Goal: Task Accomplishment & Management: Manage account settings

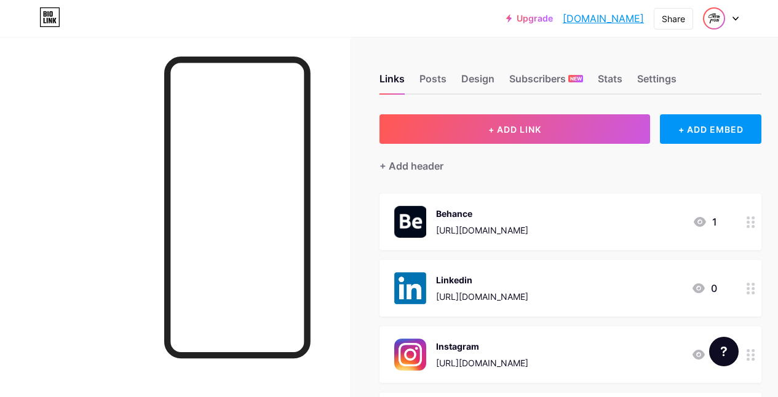
click at [715, 18] on img at bounding box center [715, 19] width 20 height 20
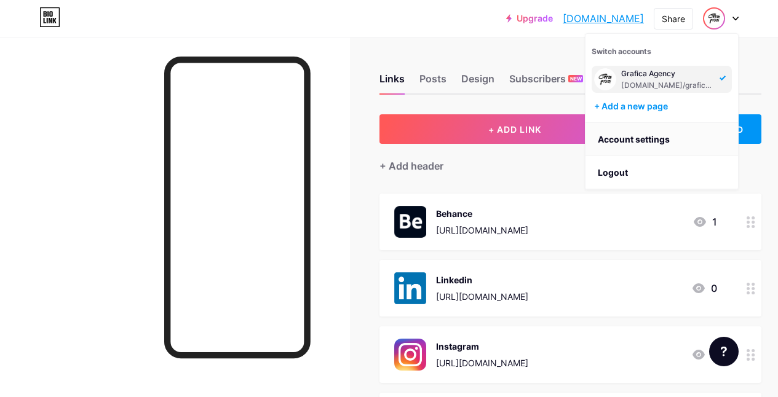
click at [650, 145] on link "Account settings" at bounding box center [662, 139] width 153 height 33
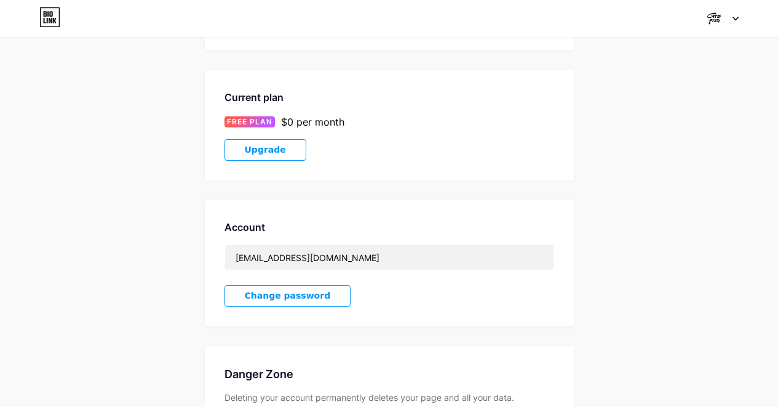
scroll to position [279, 0]
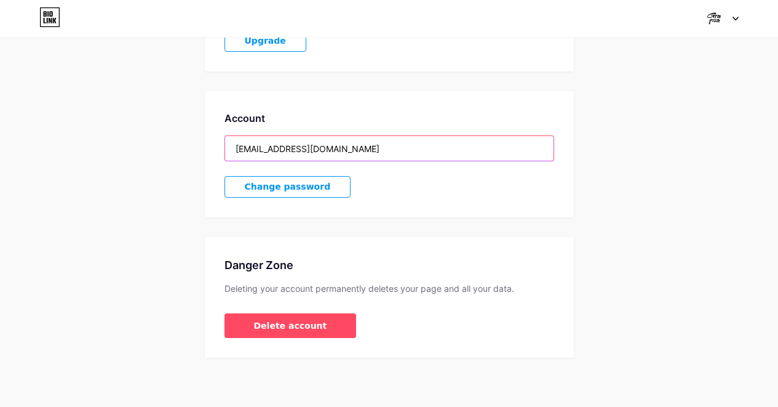
click at [333, 148] on input "[EMAIL_ADDRESS][DOMAIN_NAME]" at bounding box center [389, 148] width 329 height 25
click at [399, 154] on input "[EMAIL_ADDRESS][DOMAIN_NAME]" at bounding box center [389, 148] width 329 height 25
paste input "spaceart"
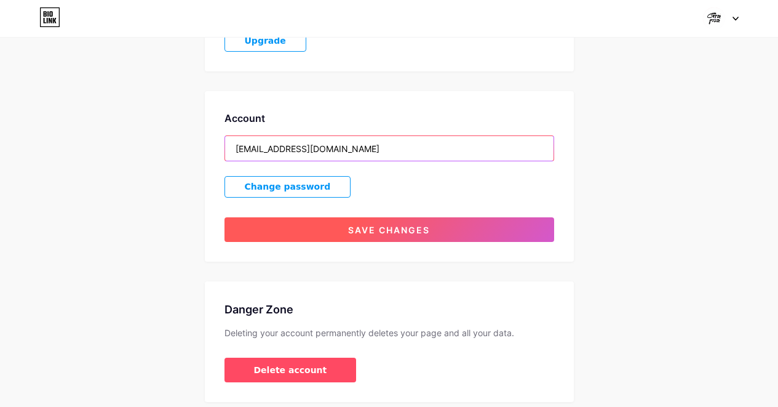
type input "[EMAIL_ADDRESS][DOMAIN_NAME]"
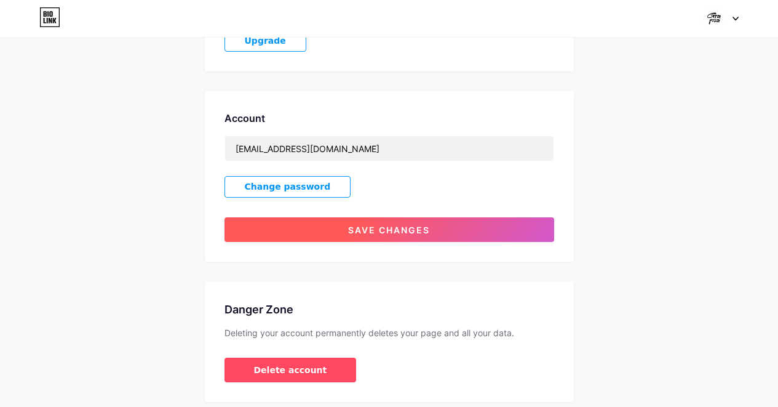
click at [367, 228] on span "Save changes" at bounding box center [389, 230] width 82 height 10
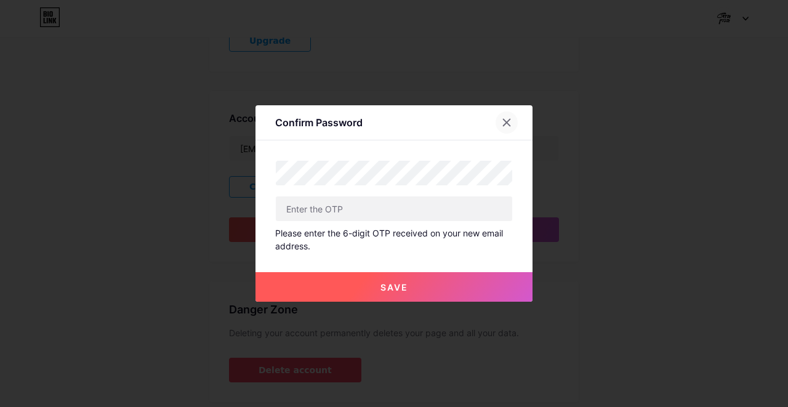
click at [506, 121] on div at bounding box center [506, 122] width 22 height 22
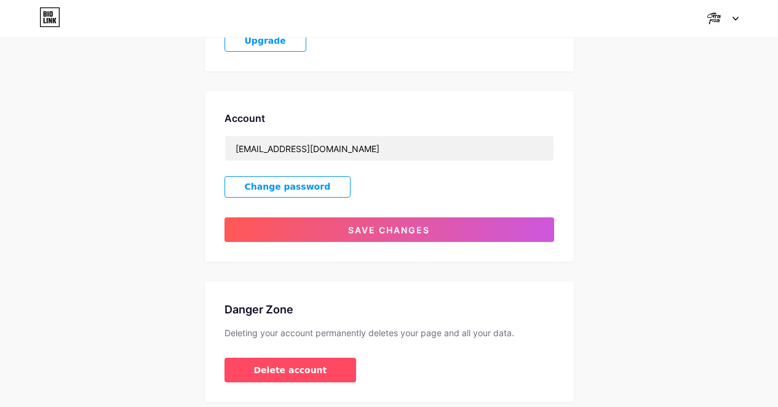
click at [324, 184] on button "Change password" at bounding box center [288, 187] width 127 height 22
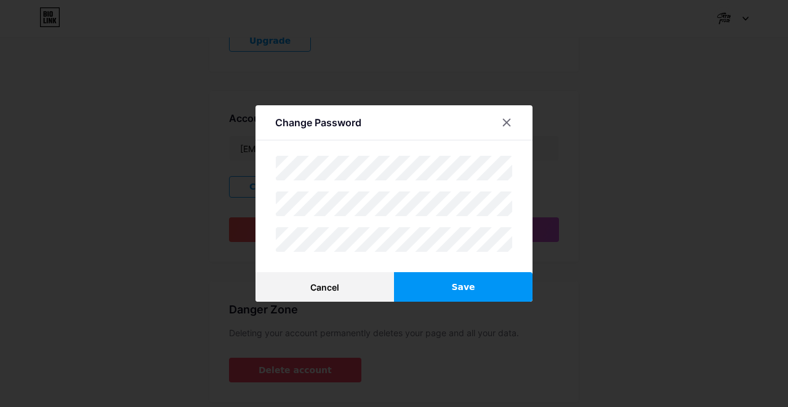
click at [480, 279] on button "Save" at bounding box center [463, 287] width 138 height 30
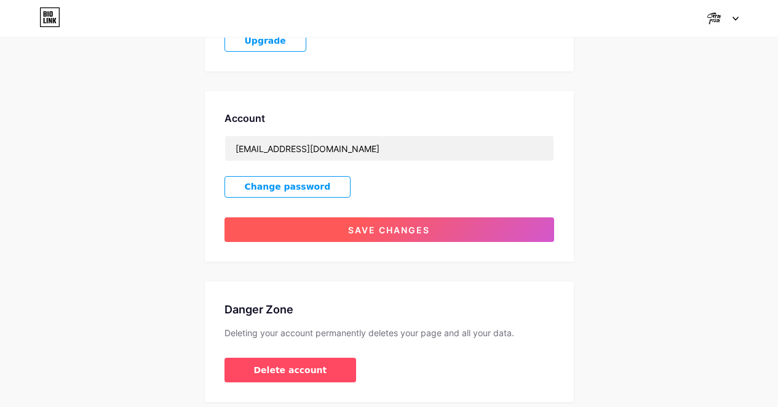
click at [383, 231] on span "Save changes" at bounding box center [389, 230] width 82 height 10
click at [395, 228] on span "Save changes" at bounding box center [389, 230] width 82 height 10
click at [374, 231] on span "Save changes" at bounding box center [389, 230] width 82 height 10
click at [373, 228] on span "Save changes" at bounding box center [389, 230] width 82 height 10
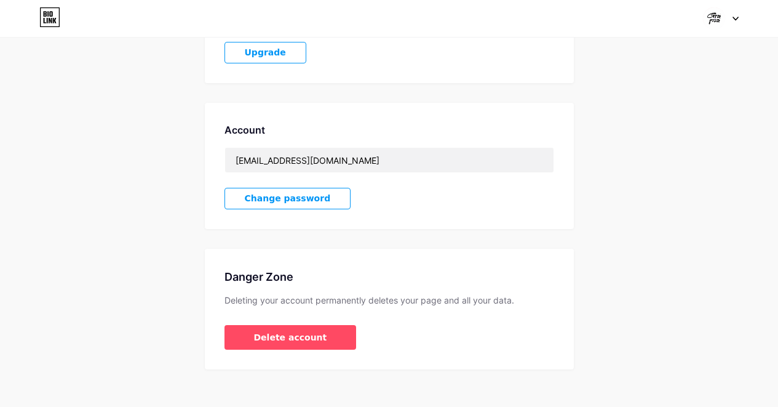
scroll to position [247, 0]
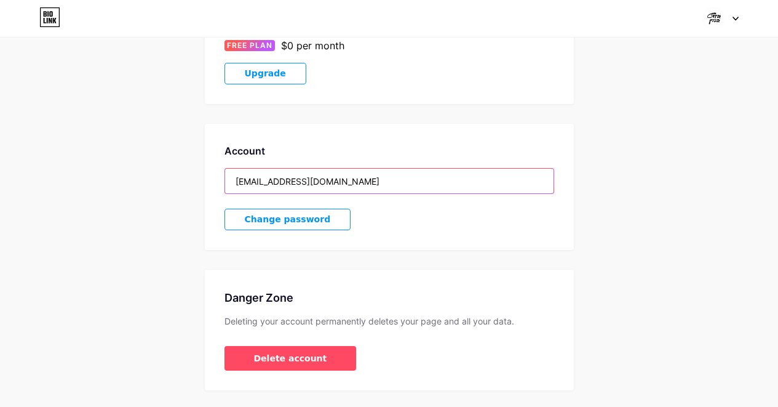
click at [337, 183] on input "[EMAIL_ADDRESS][DOMAIN_NAME]" at bounding box center [389, 181] width 329 height 25
click at [292, 180] on input "[EMAIL_ADDRESS][DOMAIN_NAME]" at bounding box center [389, 181] width 329 height 25
drag, startPoint x: 300, startPoint y: 180, endPoint x: 226, endPoint y: 179, distance: 73.8
click at [226, 179] on input "[EMAIL_ADDRESS][DOMAIN_NAME]" at bounding box center [389, 181] width 329 height 25
paste input "spaceart"
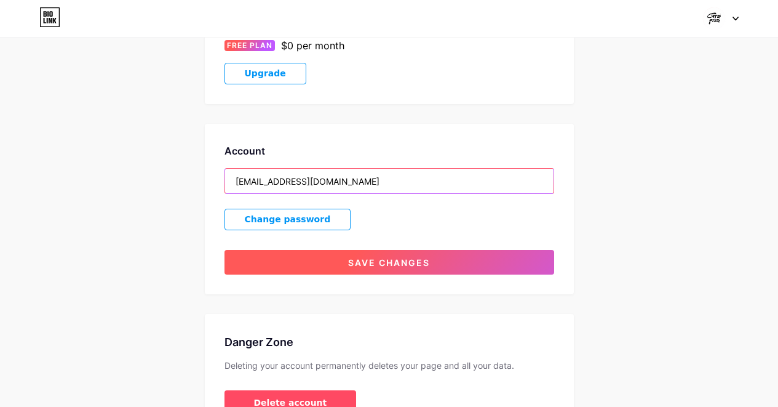
type input "[EMAIL_ADDRESS][DOMAIN_NAME]"
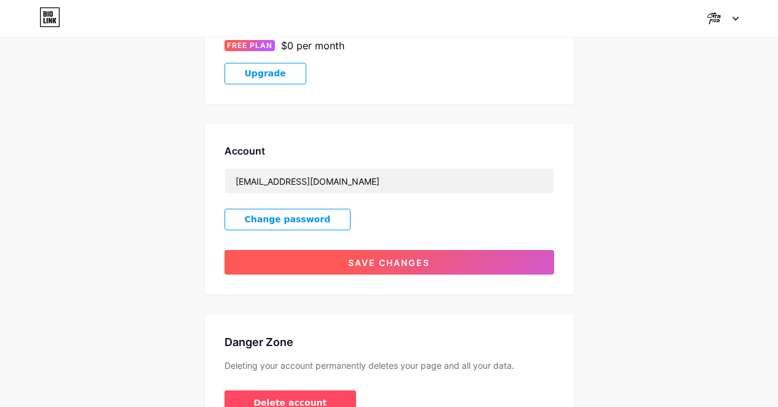
click at [408, 258] on span "Save changes" at bounding box center [389, 262] width 82 height 10
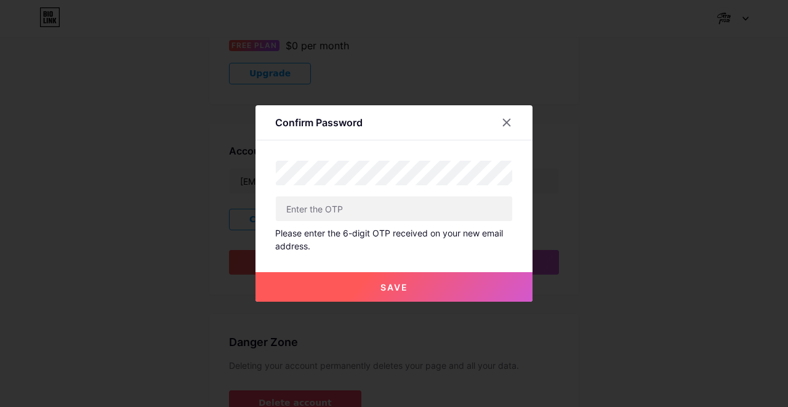
click at [399, 141] on div "Confirm Password Please enter the 6-digit OTP received on your new email addres…" at bounding box center [393, 203] width 277 height 196
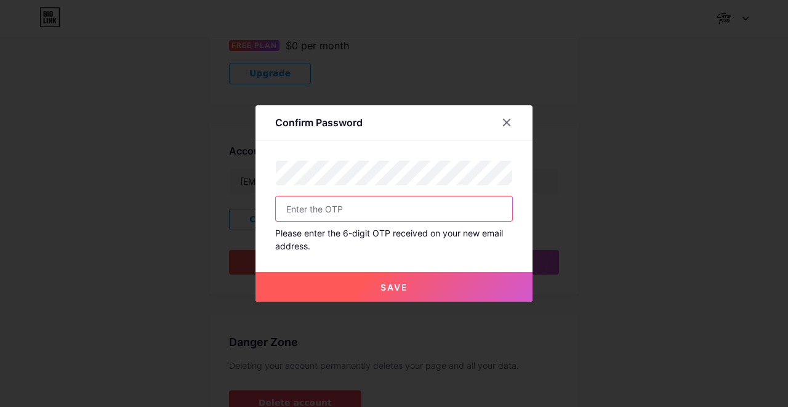
click at [356, 215] on input "text" at bounding box center [394, 208] width 236 height 25
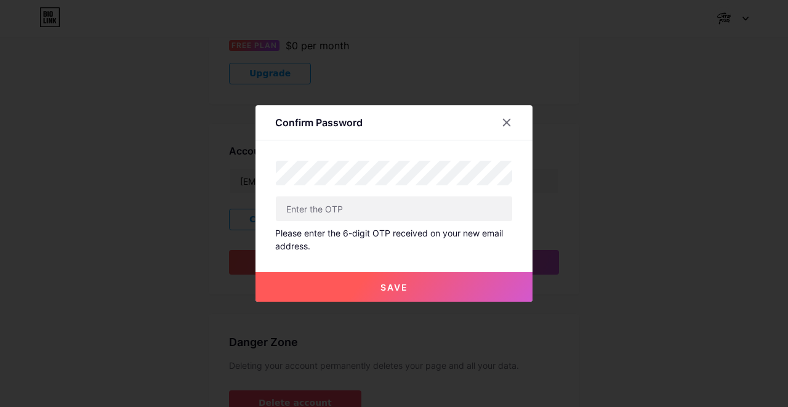
click at [295, 257] on div "Save" at bounding box center [393, 276] width 277 height 49
click at [372, 281] on button "Save" at bounding box center [393, 287] width 277 height 30
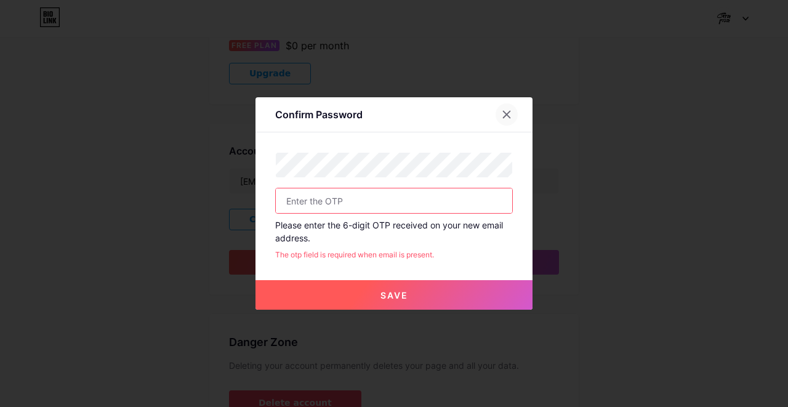
click at [506, 114] on icon at bounding box center [506, 115] width 10 height 10
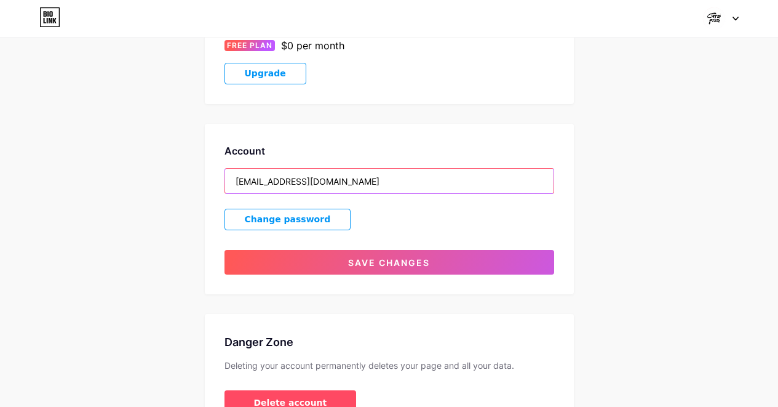
click at [300, 180] on input "[EMAIL_ADDRESS][DOMAIN_NAME]" at bounding box center [389, 181] width 329 height 25
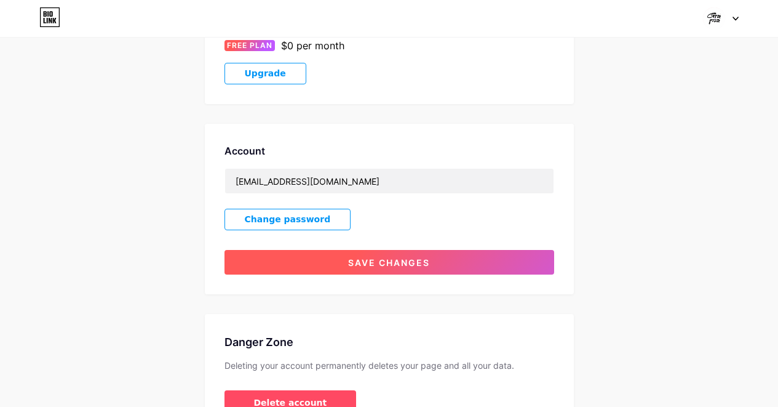
click at [343, 264] on button "Save changes" at bounding box center [390, 262] width 330 height 25
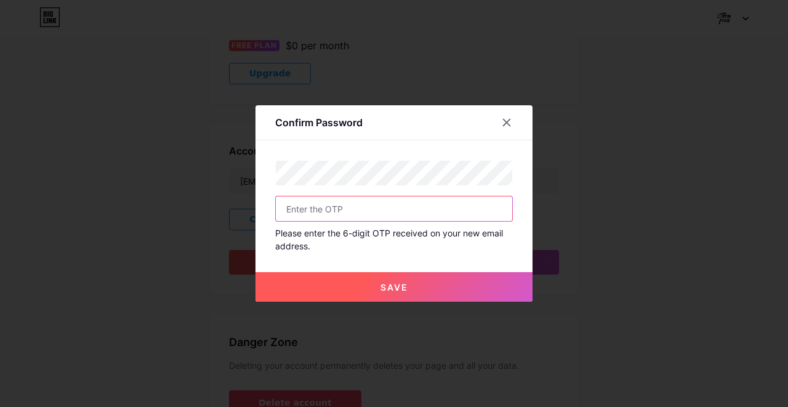
click at [354, 209] on input "text" at bounding box center [394, 208] width 236 height 25
click at [324, 202] on input "text" at bounding box center [394, 208] width 236 height 25
click at [340, 204] on input "text" at bounding box center [394, 208] width 236 height 25
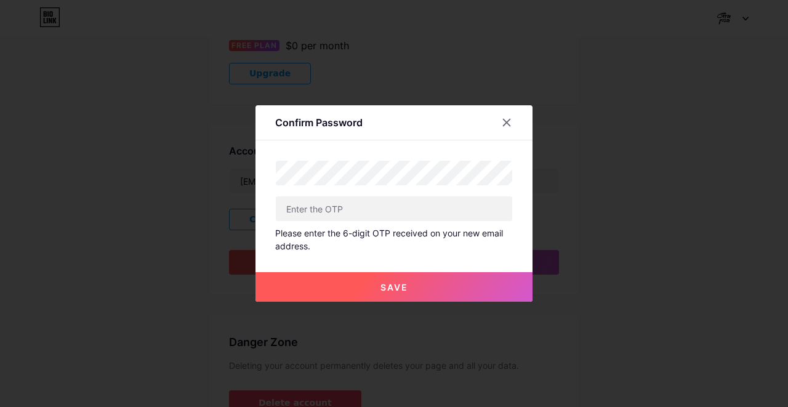
click at [400, 289] on span "Save" at bounding box center [394, 287] width 28 height 10
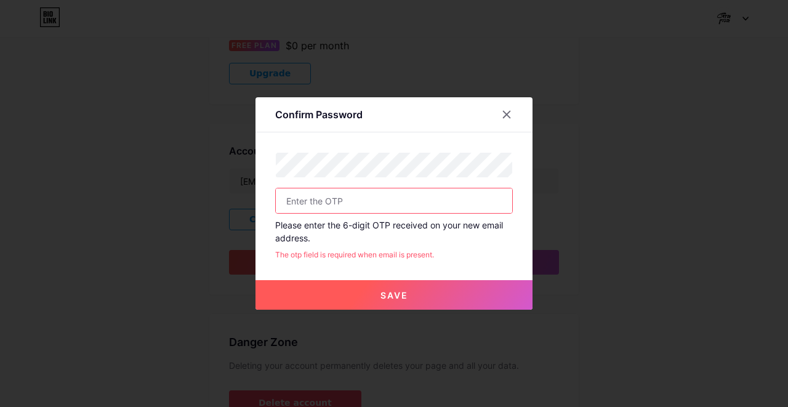
click at [370, 202] on input "text" at bounding box center [394, 200] width 236 height 25
paste input "376594"
type input "376594"
click at [409, 301] on button "Save" at bounding box center [393, 295] width 277 height 30
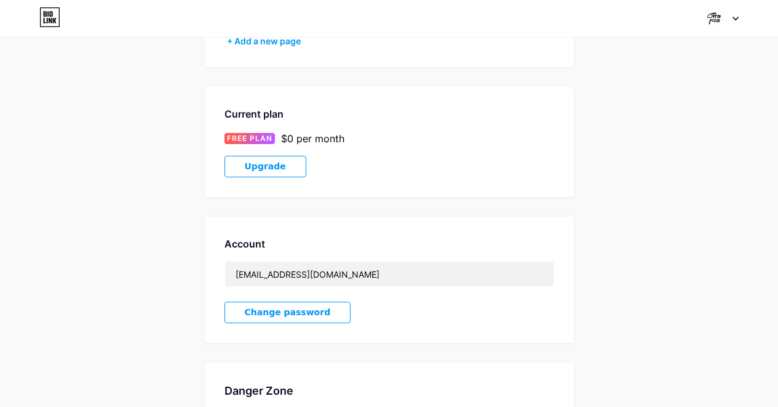
scroll to position [0, 0]
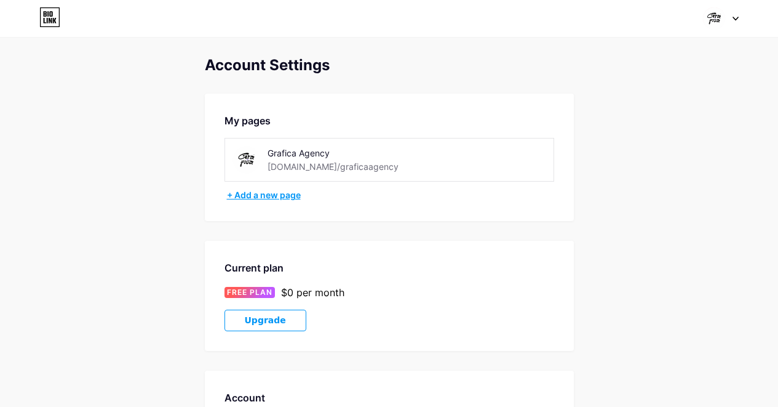
click at [256, 198] on div "+ Add a new page" at bounding box center [390, 195] width 327 height 12
click at [308, 176] on div "Grafica Agency [DOMAIN_NAME]/graficaagency" at bounding box center [390, 160] width 330 height 44
click at [305, 164] on div "[DOMAIN_NAME]/graficaagency" at bounding box center [333, 166] width 131 height 13
click at [260, 151] on div "Grafica Agency [DOMAIN_NAME]/graficaagency" at bounding box center [337, 160] width 209 height 28
click at [252, 157] on img at bounding box center [247, 160] width 28 height 28
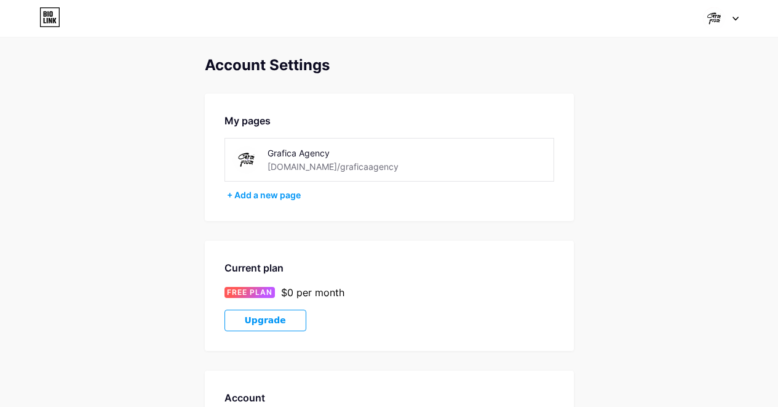
click at [413, 159] on div "Grafica Agency [DOMAIN_NAME]/graficaagency" at bounding box center [355, 160] width 174 height 28
click at [465, 163] on div "Grafica Agency [DOMAIN_NAME]/graficaagency" at bounding box center [390, 160] width 330 height 44
click at [302, 186] on div "My pages Grafica Agency [DOMAIN_NAME]/graficaagency + Add a new page" at bounding box center [389, 157] width 369 height 127
click at [284, 158] on div "Grafica Agency" at bounding box center [355, 152] width 174 height 13
click at [241, 166] on img at bounding box center [247, 160] width 28 height 28
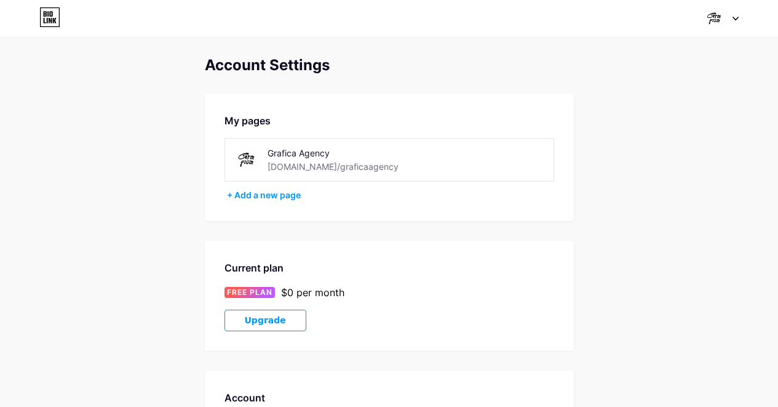
click at [242, 160] on img at bounding box center [247, 160] width 28 height 28
click at [247, 157] on img at bounding box center [247, 160] width 28 height 28
click at [300, 153] on div "Grafica Agency" at bounding box center [355, 152] width 174 height 13
click at [722, 20] on img at bounding box center [714, 18] width 23 height 23
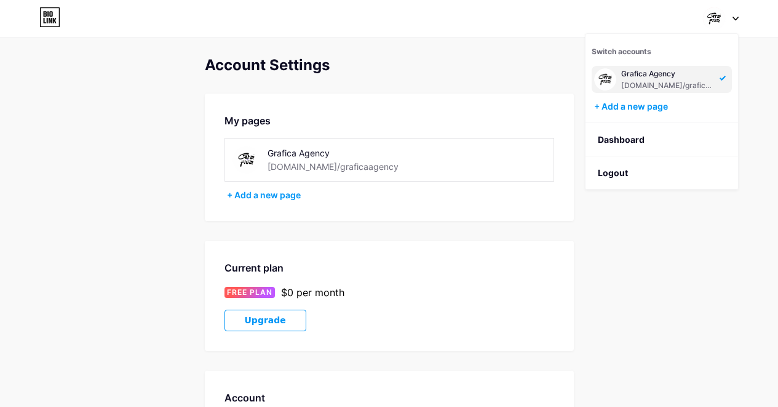
click at [650, 81] on div "[DOMAIN_NAME]/graficaagency" at bounding box center [668, 86] width 95 height 10
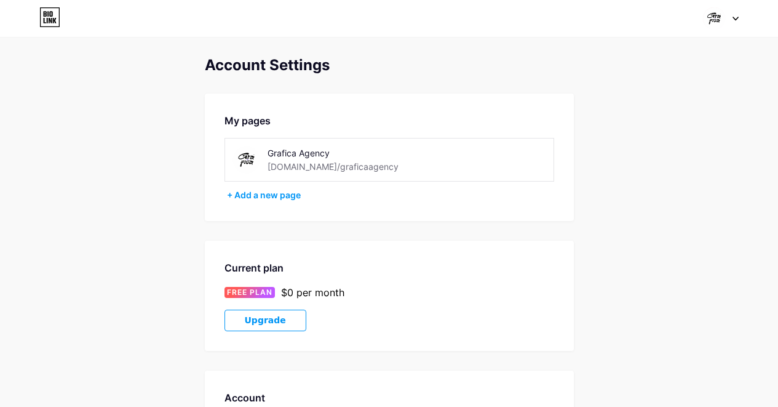
click at [712, 14] on img at bounding box center [714, 18] width 23 height 23
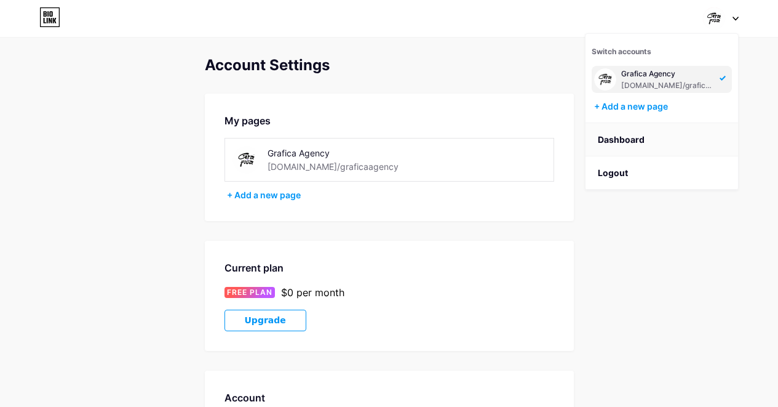
click at [639, 141] on link "Dashboard" at bounding box center [662, 139] width 153 height 33
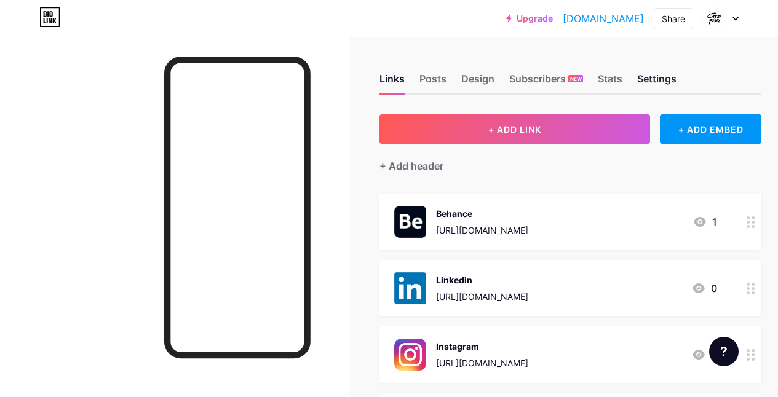
click at [653, 78] on div "Settings" at bounding box center [656, 82] width 39 height 22
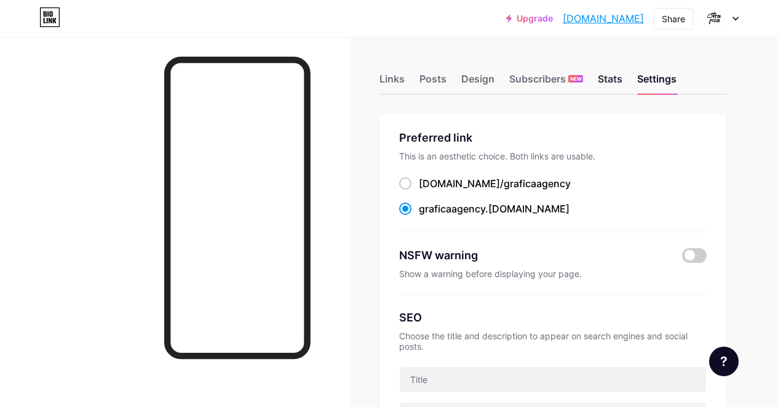
click at [612, 87] on div "Stats" at bounding box center [610, 82] width 25 height 22
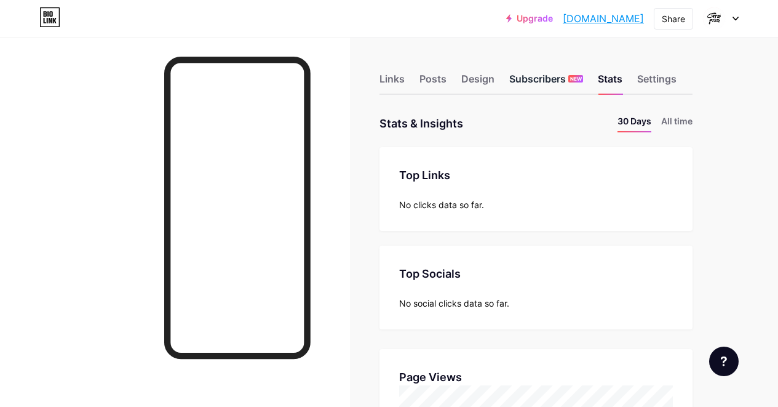
click at [555, 81] on div "Subscribers NEW" at bounding box center [546, 82] width 74 height 22
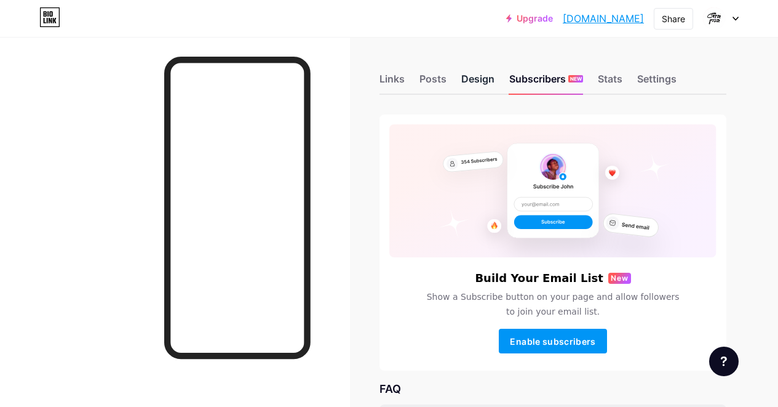
click at [482, 81] on div "Design" at bounding box center [477, 82] width 33 height 22
click at [648, 77] on div "Settings" at bounding box center [656, 82] width 39 height 22
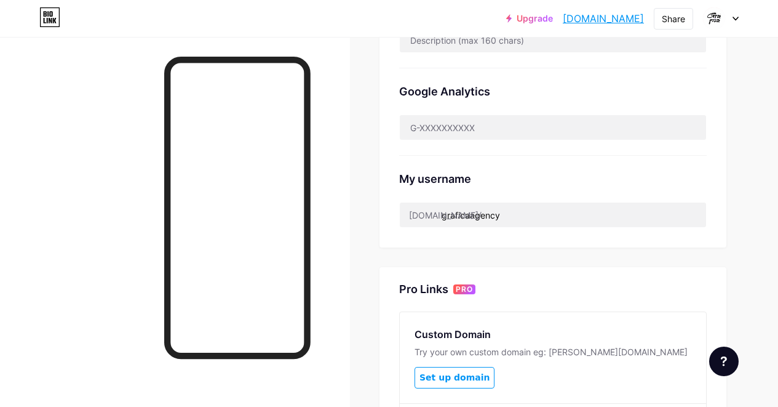
scroll to position [370, 0]
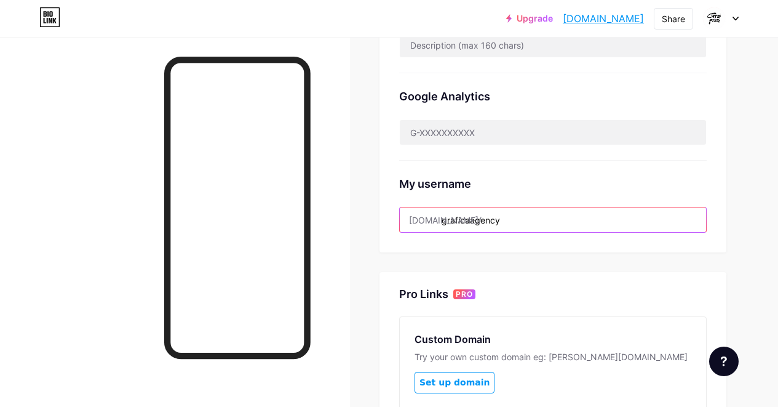
click at [514, 218] on input "graficaagency" at bounding box center [553, 219] width 306 height 25
drag, startPoint x: 502, startPoint y: 220, endPoint x: 425, endPoint y: 215, distance: 77.1
click at [425, 215] on div "bio.link/ graficaagency" at bounding box center [553, 220] width 308 height 26
paste input "376594"
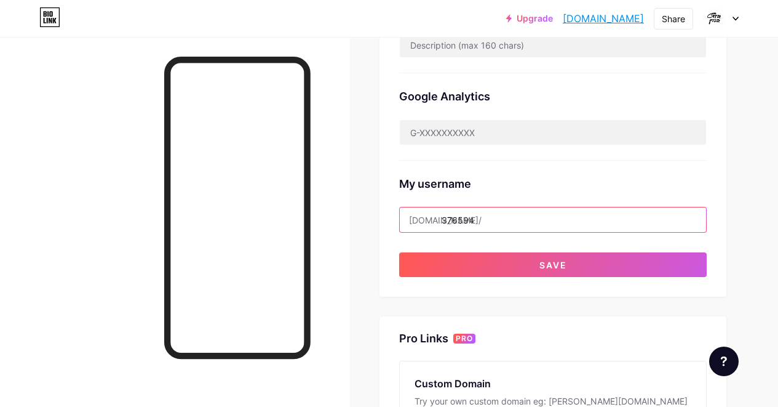
drag, startPoint x: 503, startPoint y: 218, endPoint x: 427, endPoint y: 225, distance: 76.0
click at [427, 225] on div "bio.link/ 376594" at bounding box center [553, 220] width 308 height 26
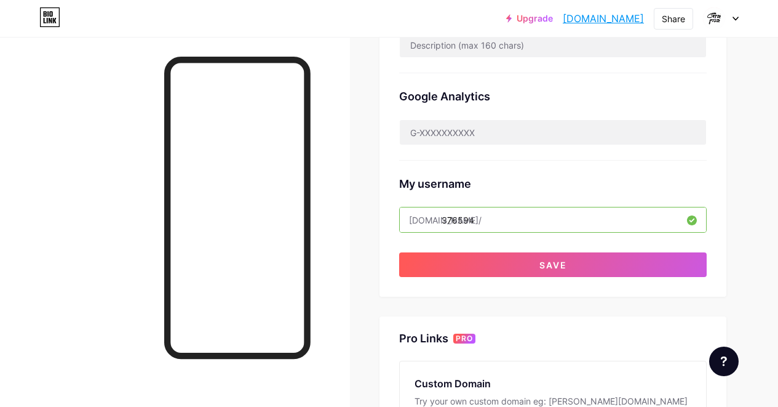
drag, startPoint x: 478, startPoint y: 218, endPoint x: 425, endPoint y: 217, distance: 52.9
click at [425, 217] on div "bio.link/ 376594" at bounding box center [553, 220] width 308 height 26
paste input "graficaspaceart"
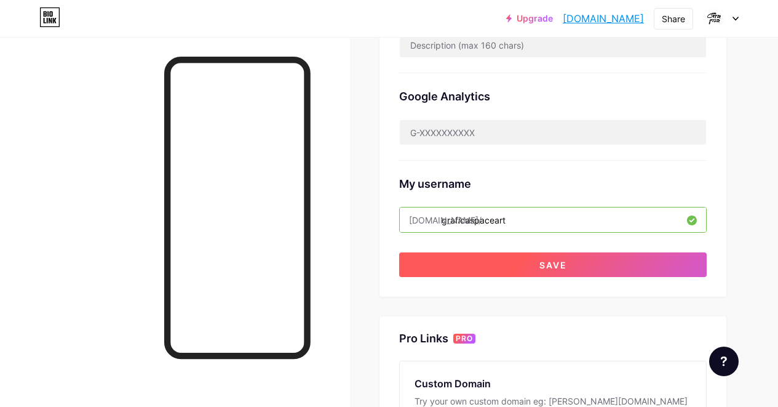
type input "graficaspaceart"
click at [522, 260] on button "Save" at bounding box center [553, 264] width 308 height 25
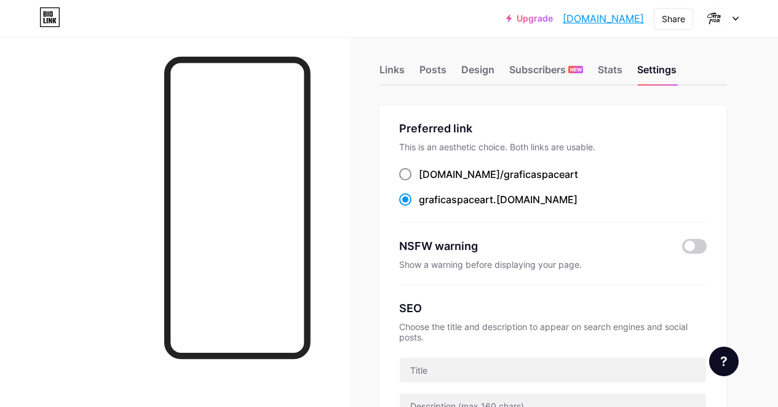
scroll to position [0, 0]
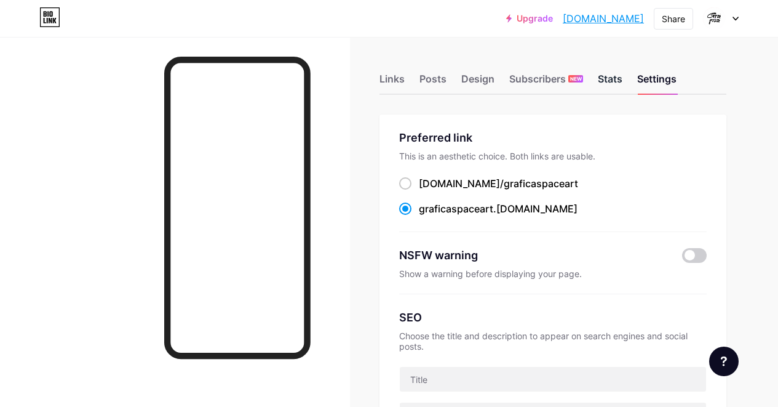
click at [618, 81] on div "Stats" at bounding box center [610, 82] width 25 height 22
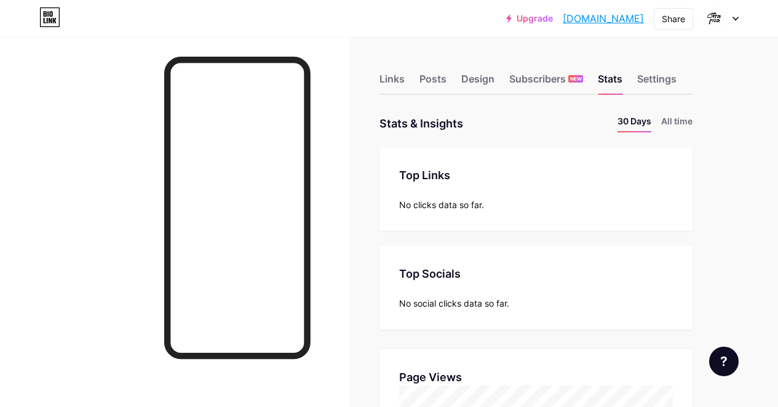
click at [539, 70] on div "Links Posts Design Subscribers NEW Stats Settings" at bounding box center [536, 73] width 313 height 43
click at [495, 79] on div "Design" at bounding box center [477, 82] width 33 height 22
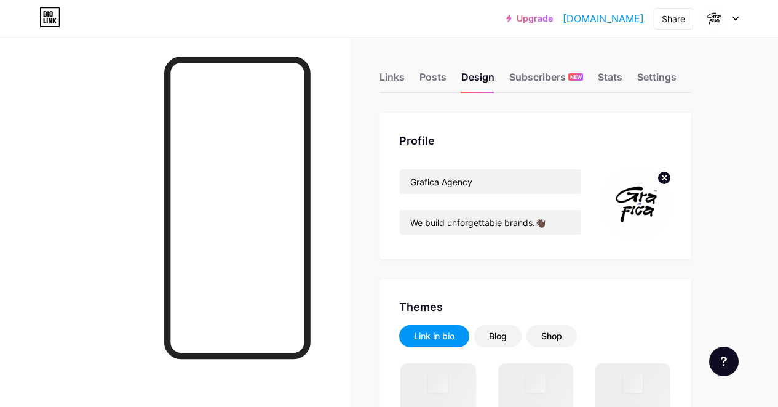
scroll to position [2, 0]
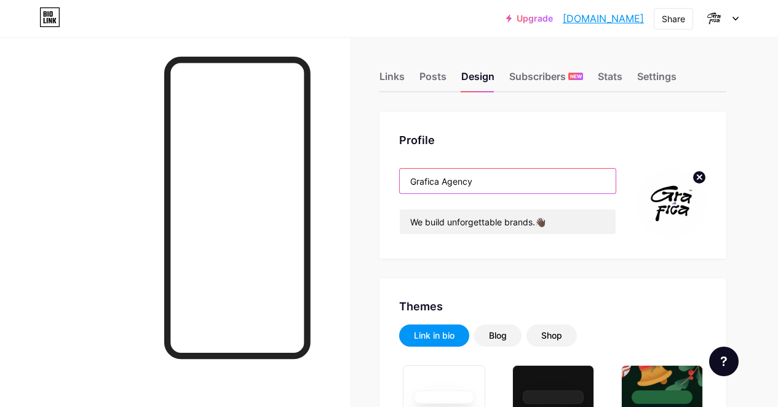
click at [490, 178] on input "Grafica Agency" at bounding box center [508, 181] width 216 height 25
type input "#ffffff"
click at [479, 177] on input "Grafica Agency" at bounding box center [508, 181] width 216 height 25
click at [484, 178] on input "Grafica Agency" at bounding box center [508, 181] width 216 height 25
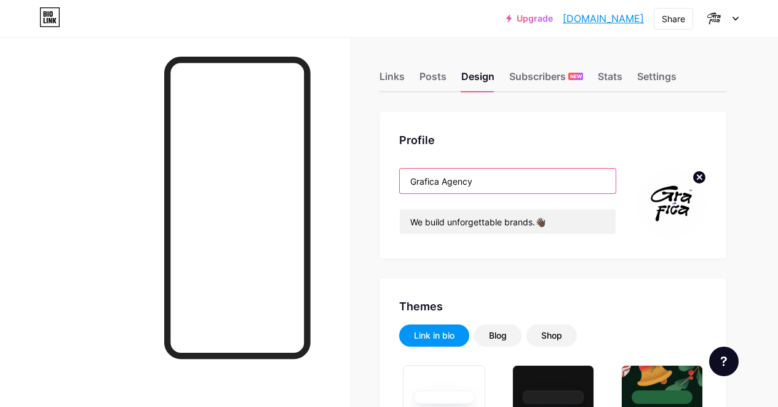
click at [484, 178] on input "Grafica Agency" at bounding box center [508, 181] width 216 height 25
paste input "àfica"
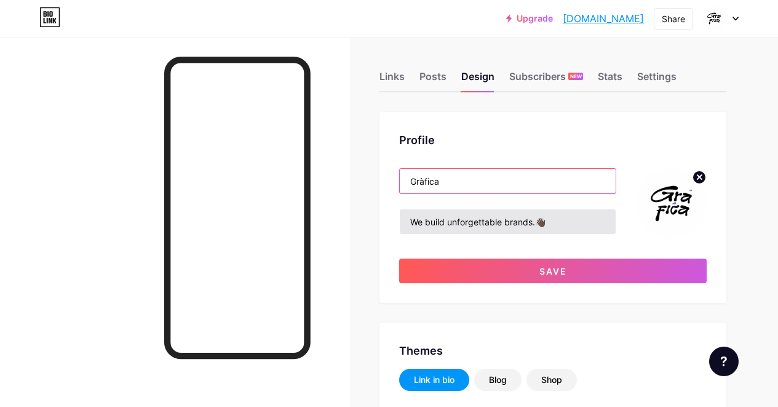
type input "Gràfica"
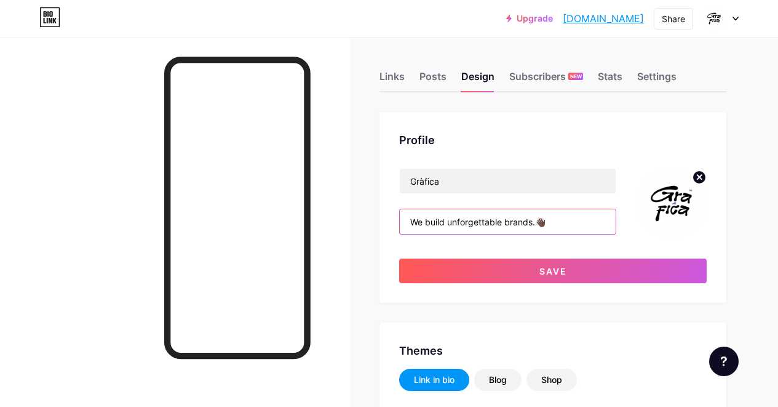
click at [563, 224] on input "We build unforgettable brands.👋🏿" at bounding box center [508, 221] width 216 height 25
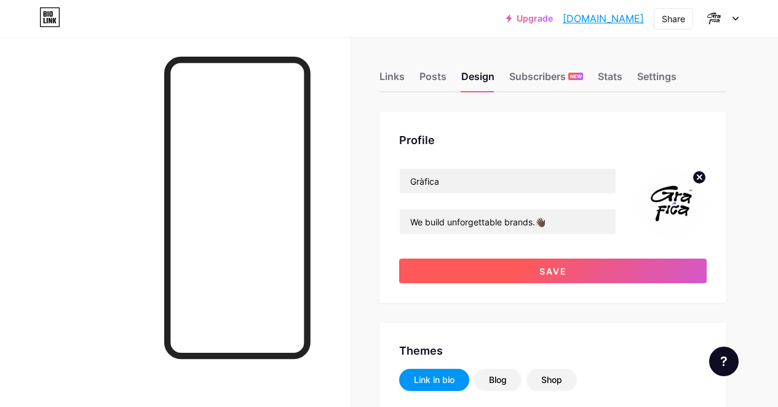
click at [580, 265] on button "Save" at bounding box center [553, 270] width 308 height 25
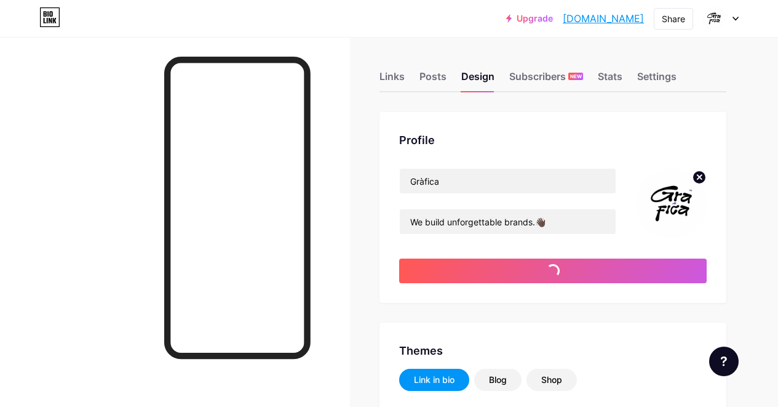
type input "#ffffff"
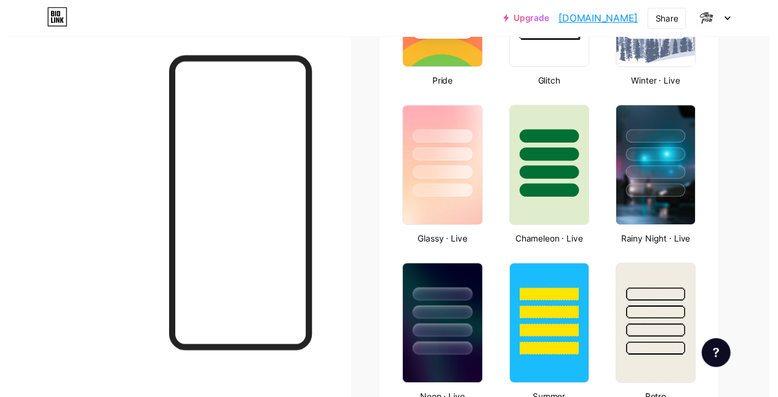
scroll to position [0, 0]
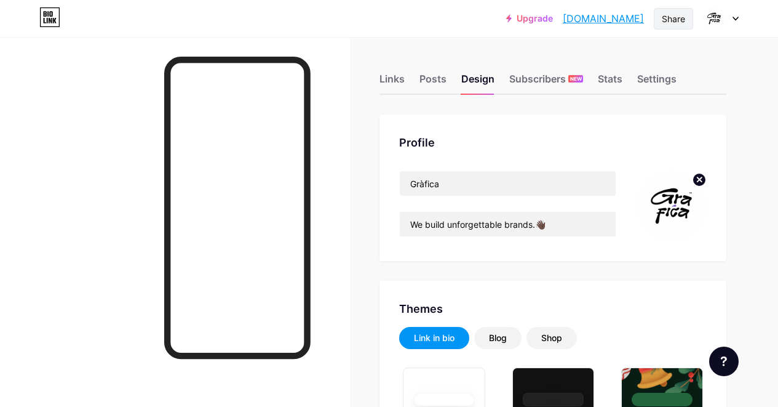
click at [664, 23] on div "Share" at bounding box center [673, 18] width 23 height 13
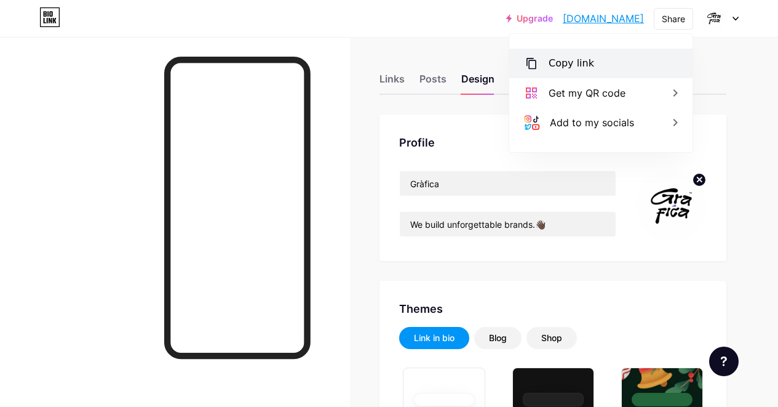
click at [594, 65] on div "Copy link" at bounding box center [600, 64] width 183 height 30
click at [429, 77] on div "Posts" at bounding box center [433, 82] width 27 height 22
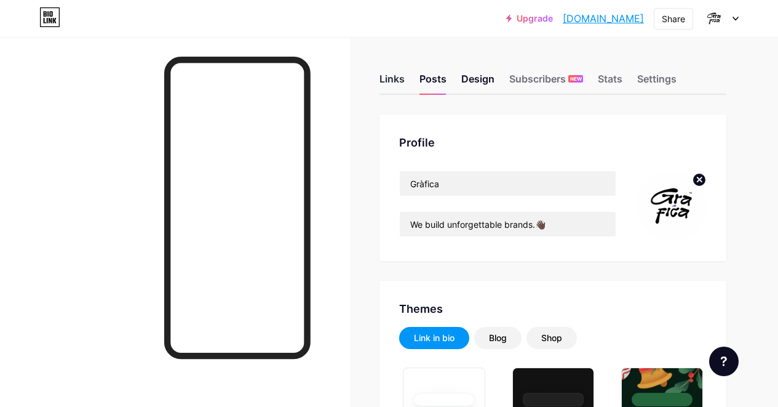
click at [391, 86] on div "Links" at bounding box center [392, 82] width 25 height 22
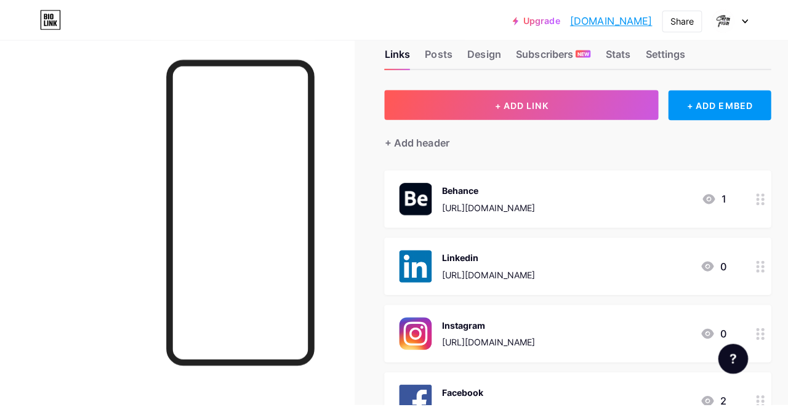
scroll to position [81, 0]
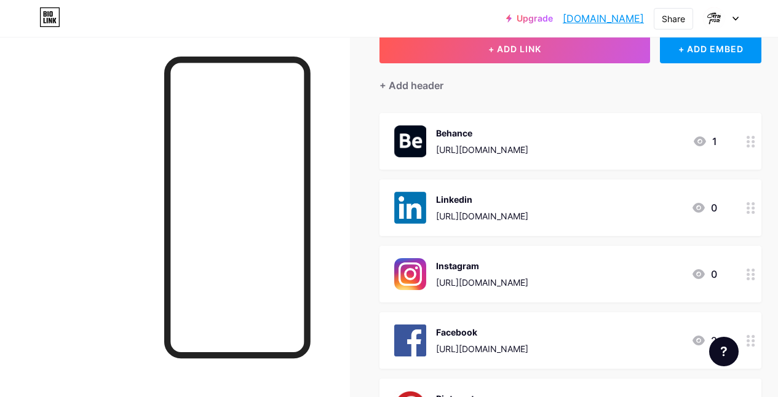
click at [521, 145] on div "https://www.behance.net/graficaagency" at bounding box center [482, 149] width 92 height 13
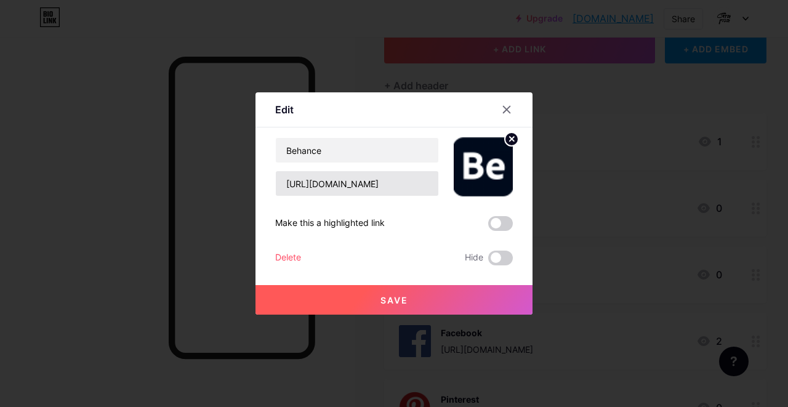
drag, startPoint x: 402, startPoint y: 202, endPoint x: 407, endPoint y: 190, distance: 13.0
click at [402, 201] on div "Behance https://www.behance.net/graficaagency Make this a highlighted link Dele…" at bounding box center [394, 201] width 238 height 128
click at [393, 188] on input "https://www.behance.net/graficaagency" at bounding box center [357, 183] width 162 height 25
drag, startPoint x: 389, startPoint y: 183, endPoint x: 439, endPoint y: 179, distance: 49.4
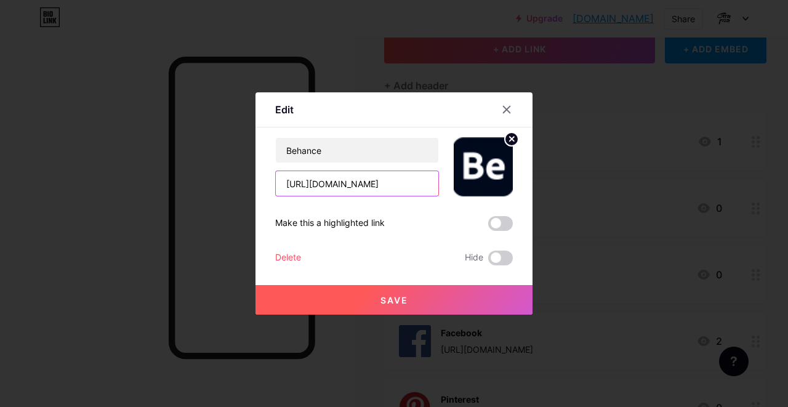
click at [439, 179] on div "Behance https://www.behance.net/graficaagency" at bounding box center [394, 166] width 238 height 59
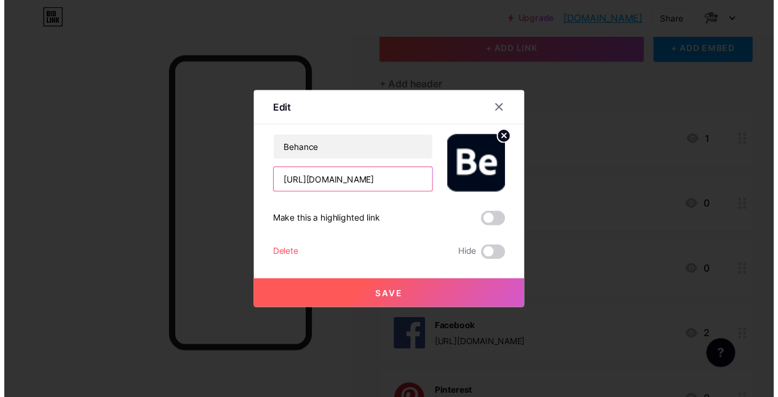
scroll to position [0, 0]
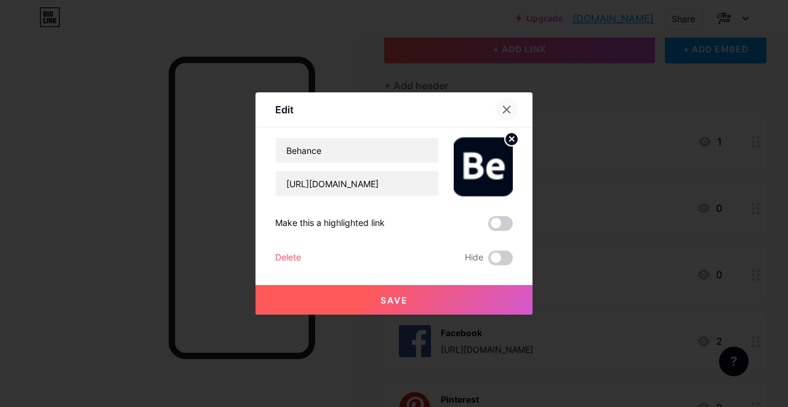
click at [505, 107] on icon at bounding box center [506, 109] width 7 height 7
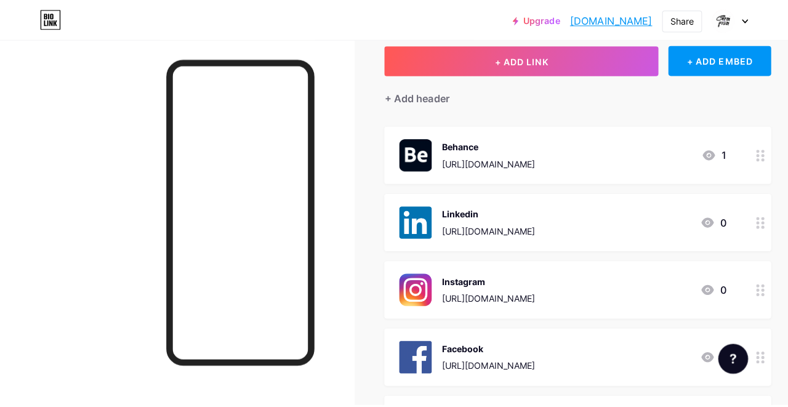
scroll to position [99, 0]
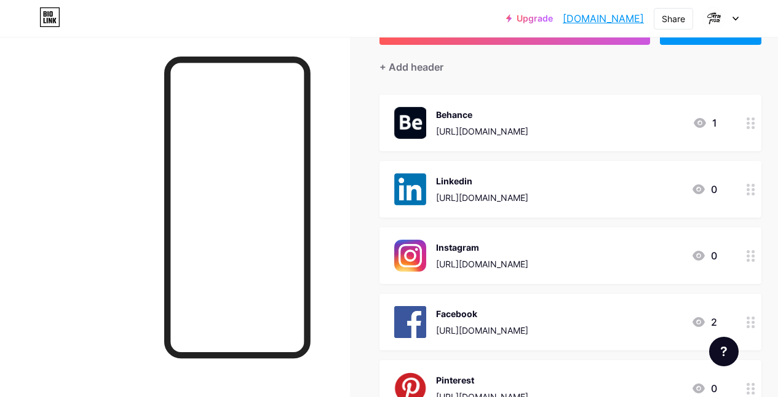
click at [755, 126] on circle at bounding box center [753, 127] width 3 height 3
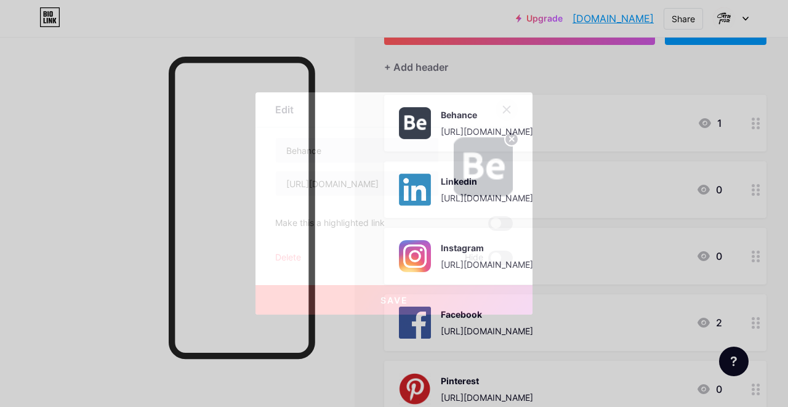
click at [502, 107] on icon at bounding box center [506, 110] width 10 height 10
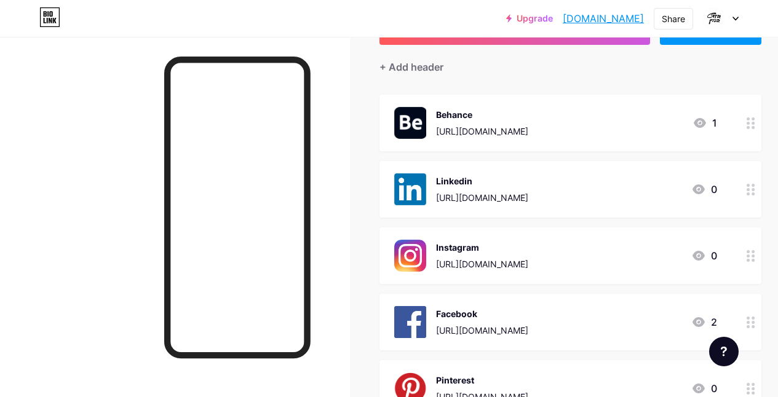
click at [751, 124] on icon at bounding box center [751, 124] width 9 height 12
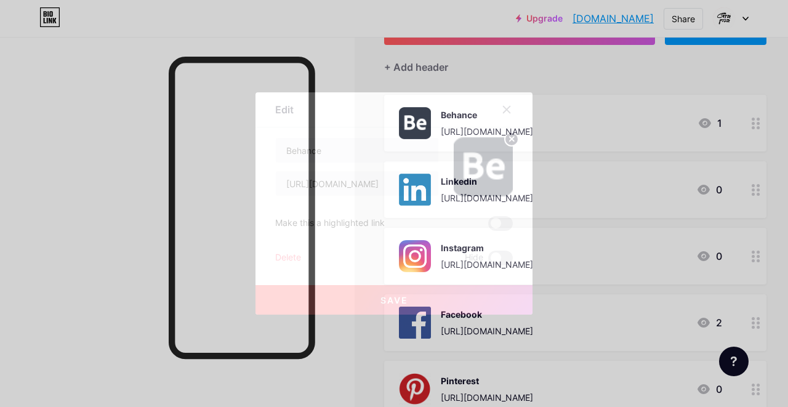
click at [293, 255] on div "Delete" at bounding box center [288, 257] width 26 height 15
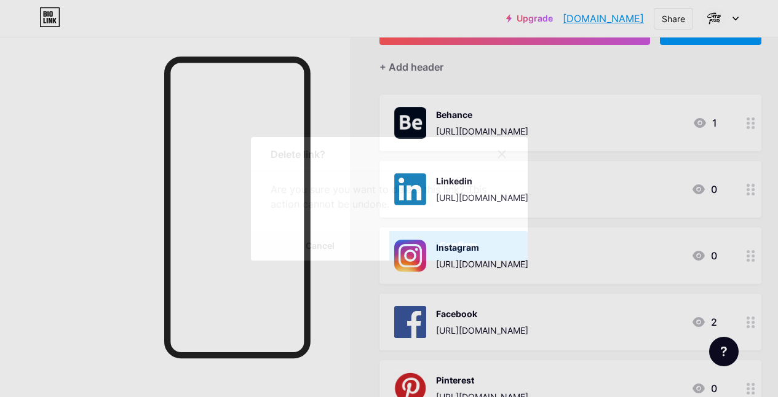
click at [417, 245] on button "Confirm" at bounding box center [458, 246] width 138 height 30
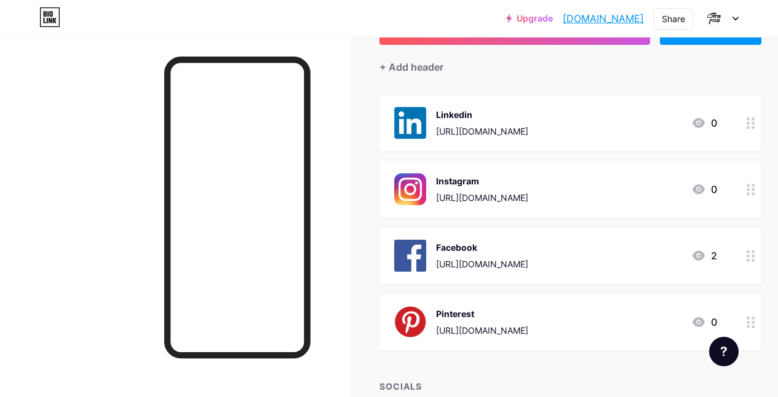
click at [755, 126] on circle at bounding box center [753, 127] width 3 height 3
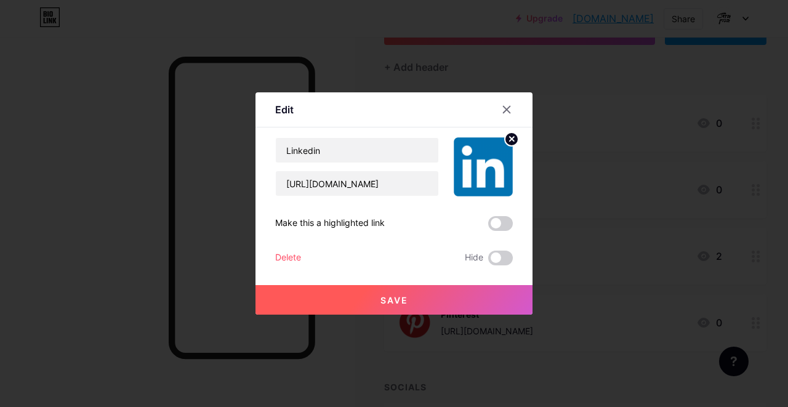
click at [282, 254] on div "Delete" at bounding box center [288, 257] width 26 height 15
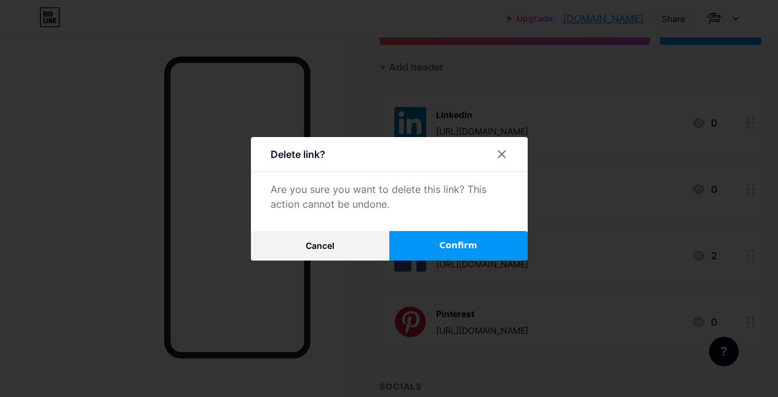
click at [447, 244] on span "Confirm" at bounding box center [458, 245] width 38 height 13
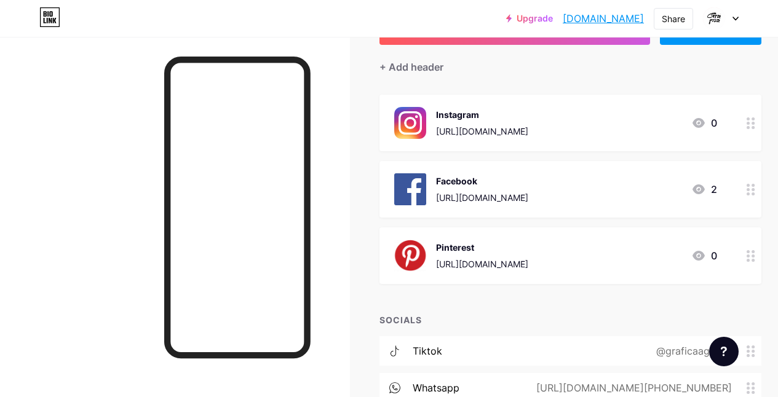
click at [755, 126] on circle at bounding box center [753, 127] width 3 height 3
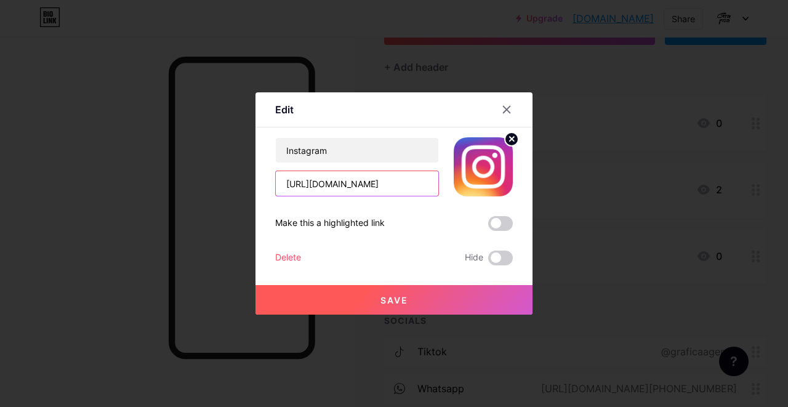
click at [397, 186] on input "https://www.instagram.com/graficaagency_/" at bounding box center [357, 183] width 162 height 25
drag, startPoint x: 398, startPoint y: 185, endPoint x: 421, endPoint y: 187, distance: 23.5
click at [421, 187] on input "https://www.instagram.com/graficaagency_/" at bounding box center [357, 183] width 162 height 25
paste input "spaceart"
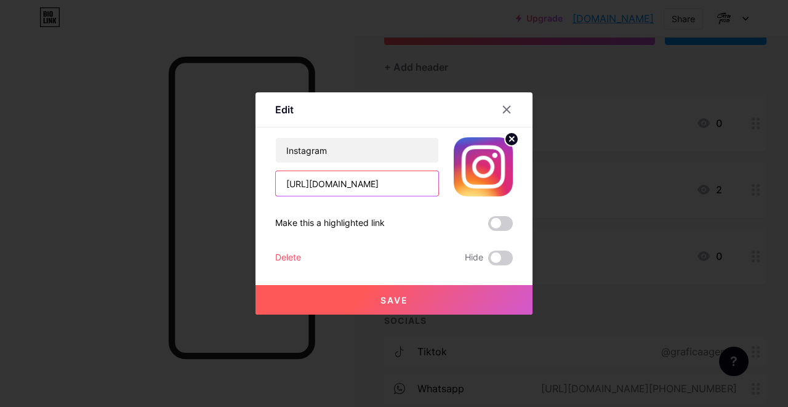
scroll to position [0, 39]
type input "https://www.instagram.com/graficaspaceart/"
click at [404, 298] on button "Save" at bounding box center [393, 300] width 277 height 30
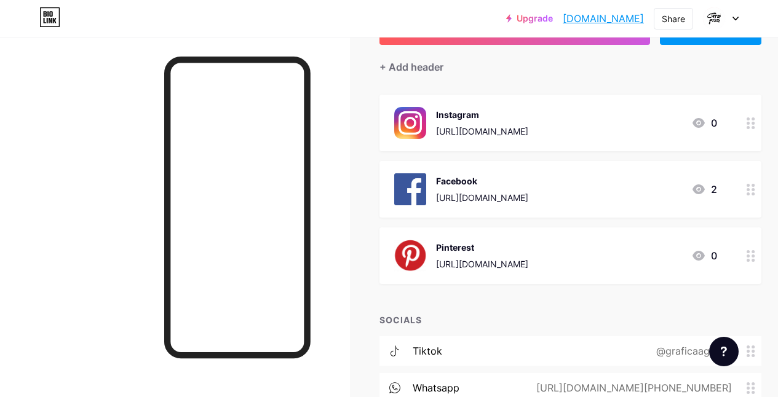
click at [750, 193] on circle at bounding box center [748, 194] width 3 height 3
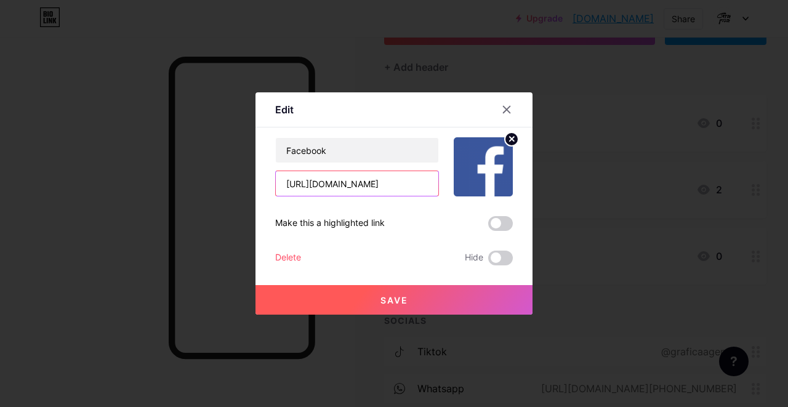
click at [404, 183] on input "https://www.facebook.com/graficaagency/" at bounding box center [357, 183] width 162 height 25
click at [402, 177] on input "https://www.facebook.com/graficaagency/" at bounding box center [357, 183] width 162 height 25
drag, startPoint x: 397, startPoint y: 183, endPoint x: 420, endPoint y: 185, distance: 22.8
click at [420, 185] on input "https://www.facebook.com/graficaagency/" at bounding box center [357, 183] width 162 height 25
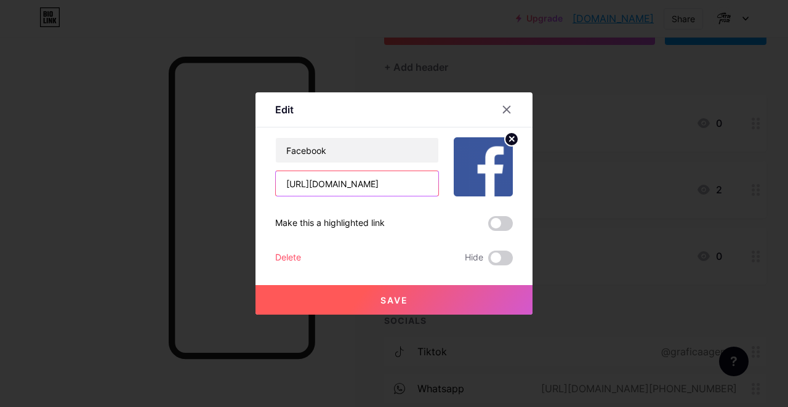
paste input "spaceart"
type input "https://www.facebook.com/graficaspaceart/"
click at [381, 299] on span "Save" at bounding box center [394, 300] width 28 height 10
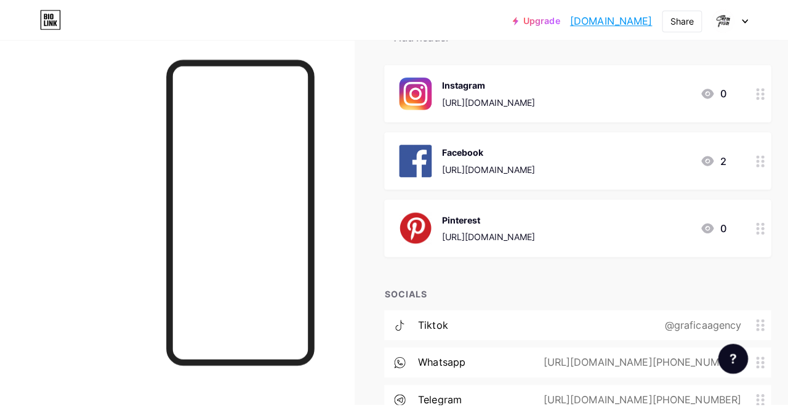
scroll to position [134, 0]
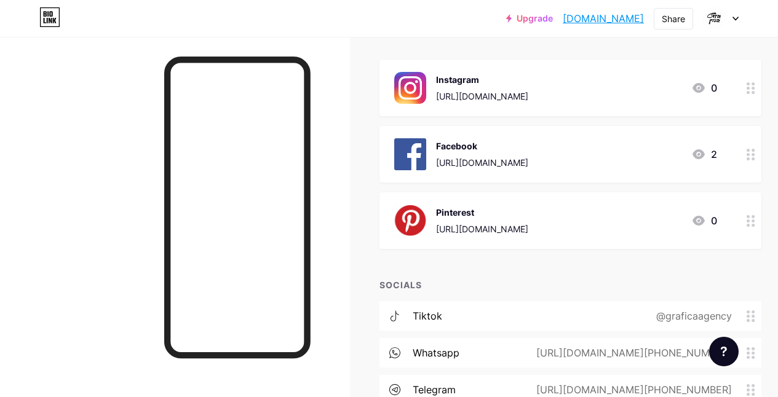
click at [762, 217] on div at bounding box center [751, 221] width 21 height 57
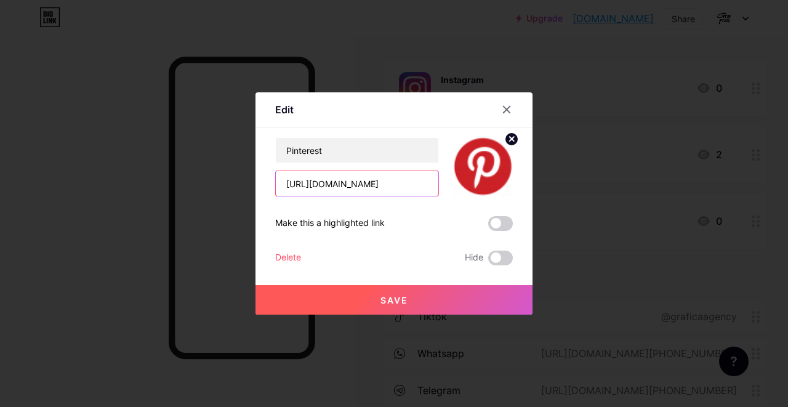
click at [401, 178] on input "https://www.pinterest.com/graficaagency_/" at bounding box center [357, 183] width 162 height 25
drag, startPoint x: 393, startPoint y: 183, endPoint x: 419, endPoint y: 185, distance: 25.9
click at [419, 185] on input "https://www.pinterest.com/graficaagency_/" at bounding box center [357, 183] width 162 height 25
paste input "spaceart"
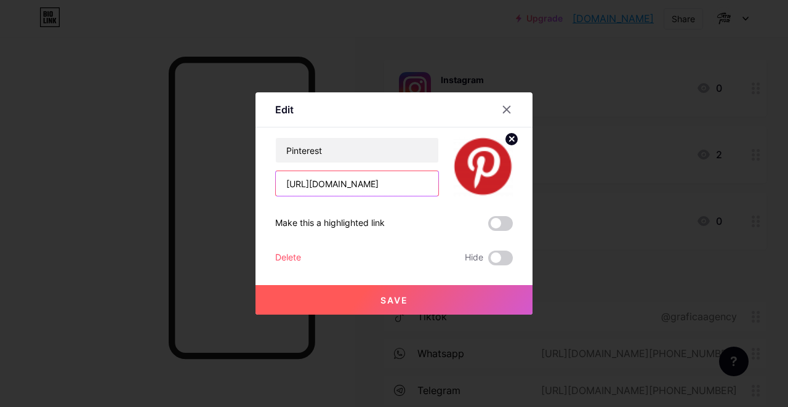
scroll to position [0, 35]
type input "https://www.pinterest.com/graficaspaceart/"
click at [393, 310] on button "Save" at bounding box center [393, 300] width 277 height 30
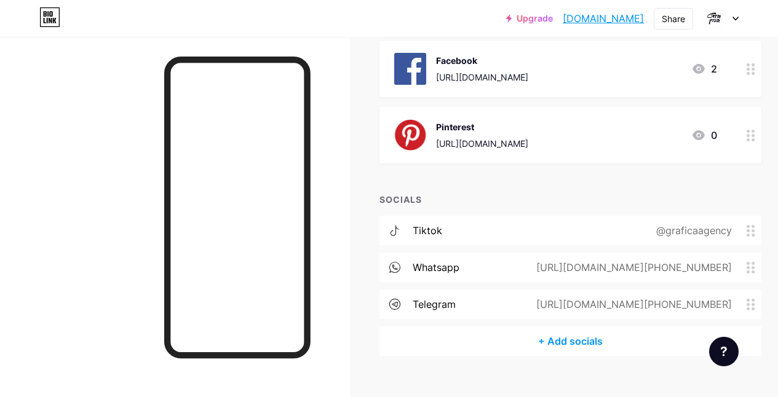
scroll to position [239, 0]
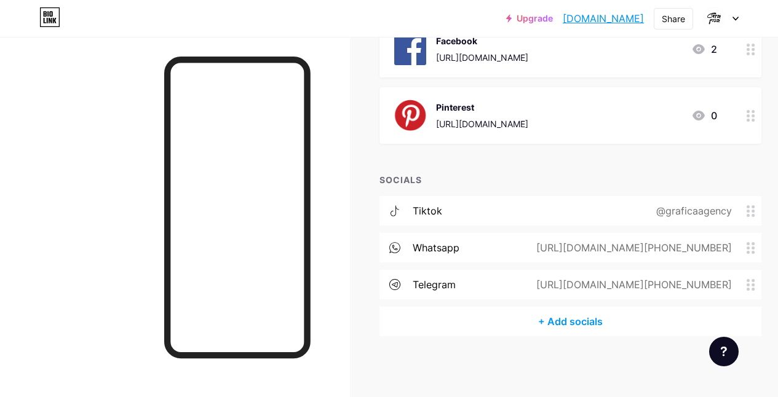
click at [756, 209] on icon at bounding box center [751, 212] width 9 height 12
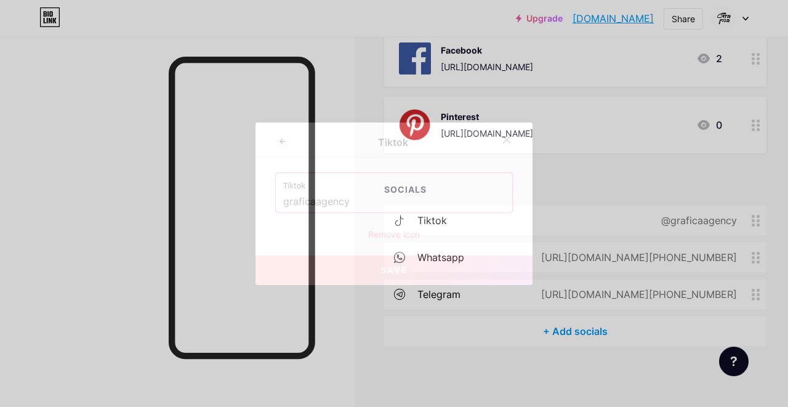
drag, startPoint x: 357, startPoint y: 206, endPoint x: 278, endPoint y: 206, distance: 78.8
click at [283, 206] on input "graficaagency" at bounding box center [394, 201] width 222 height 21
paste input "spaceart"
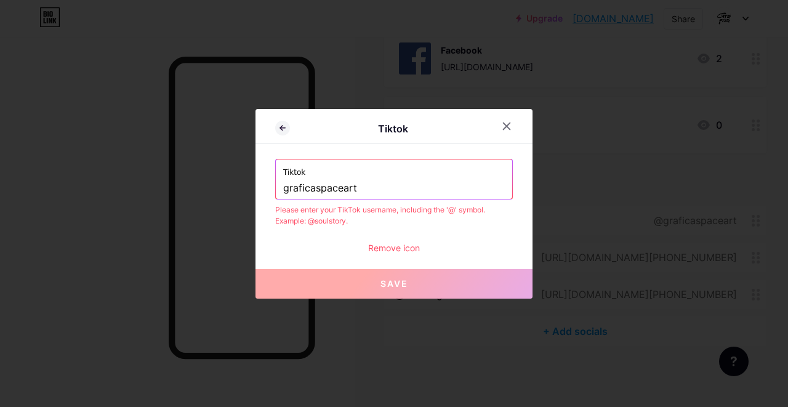
type input "graficaspaceart"
click at [400, 247] on div "Remove icon" at bounding box center [394, 247] width 238 height 13
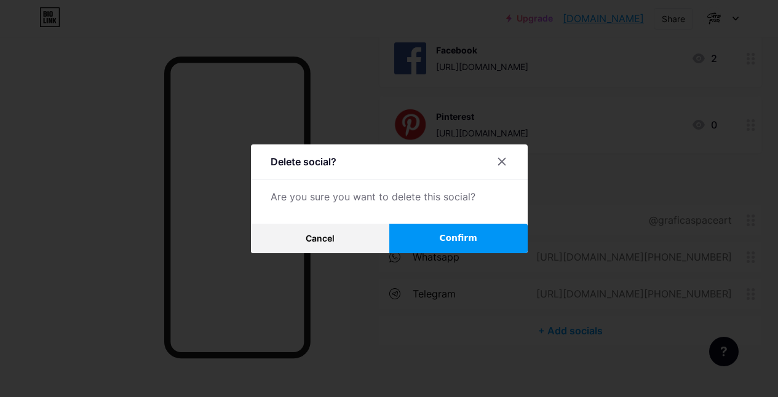
click at [451, 244] on span "Confirm" at bounding box center [458, 238] width 38 height 13
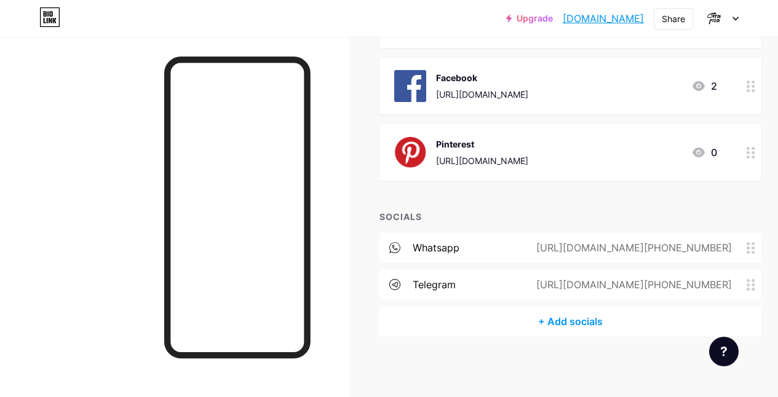
click at [604, 316] on div "+ Add socials" at bounding box center [571, 322] width 382 height 30
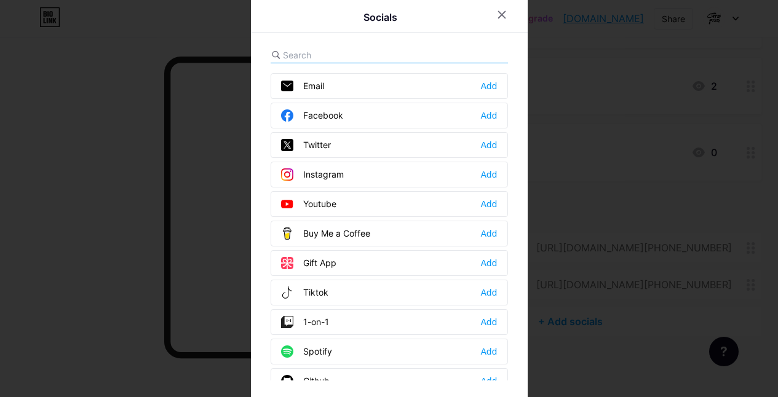
scroll to position [193, 0]
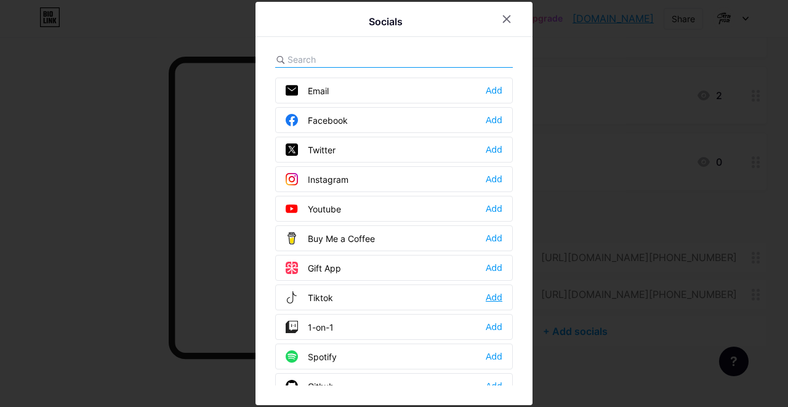
click at [494, 291] on div "Add" at bounding box center [493, 297] width 17 height 12
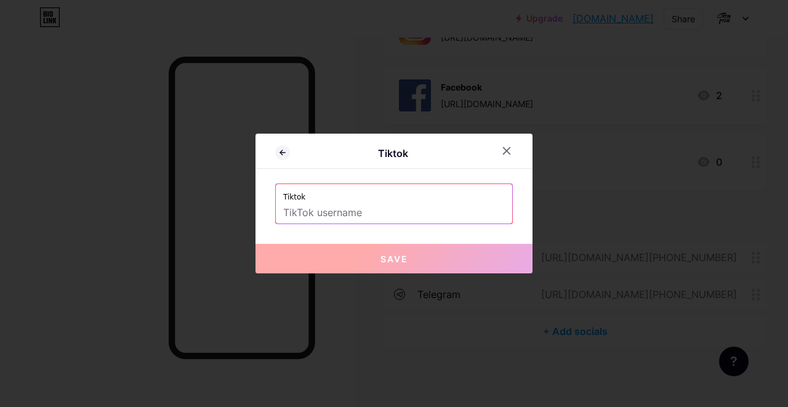
click at [410, 215] on input "text" at bounding box center [394, 212] width 222 height 21
paste input "graficaspaceart"
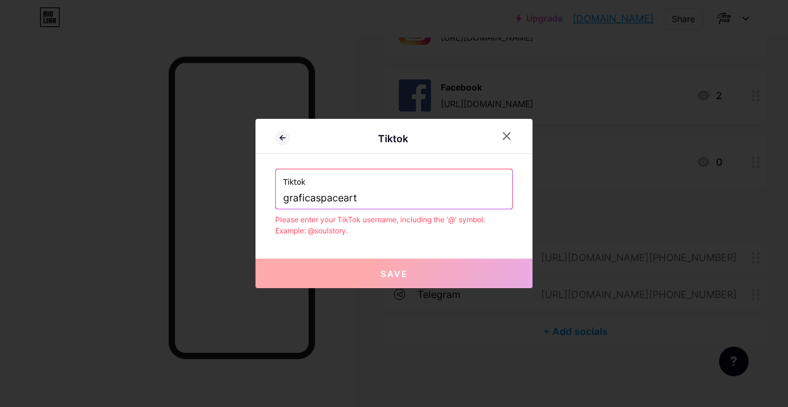
click at [283, 198] on input "graficaspaceart" at bounding box center [394, 198] width 222 height 21
paste input "@"
click at [285, 200] on input "g@raficaspaceart" at bounding box center [394, 198] width 222 height 21
paste input "@"
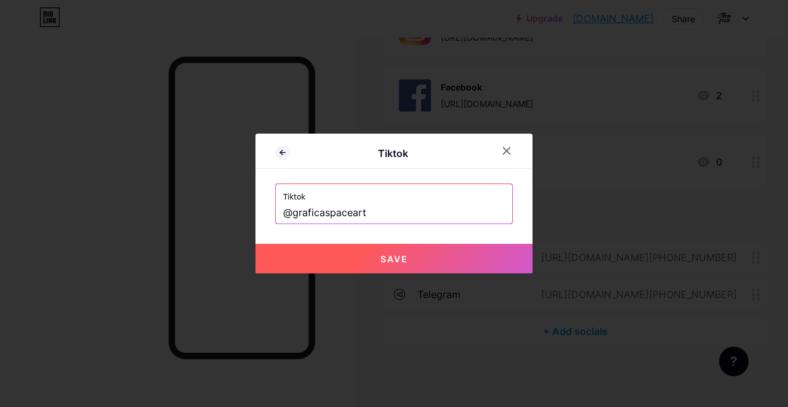
click at [407, 266] on button "Save" at bounding box center [393, 259] width 277 height 30
type input "https://tiktok.com/@graficaspaceart"
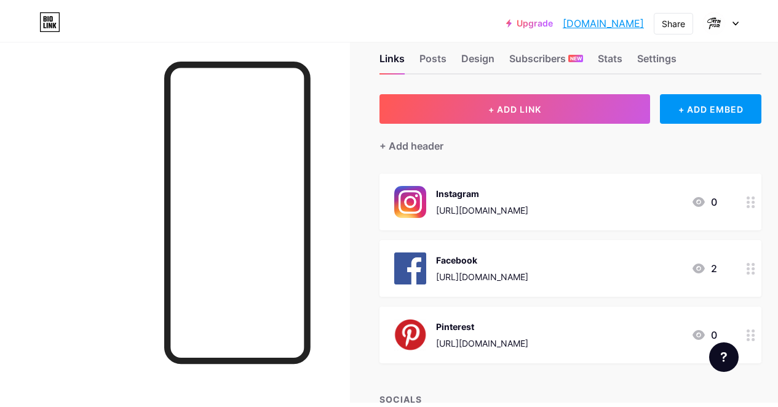
scroll to position [0, 0]
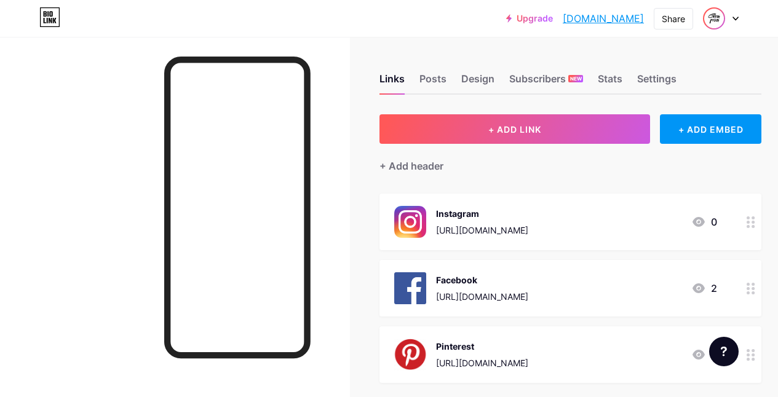
click at [716, 23] on img at bounding box center [715, 19] width 20 height 20
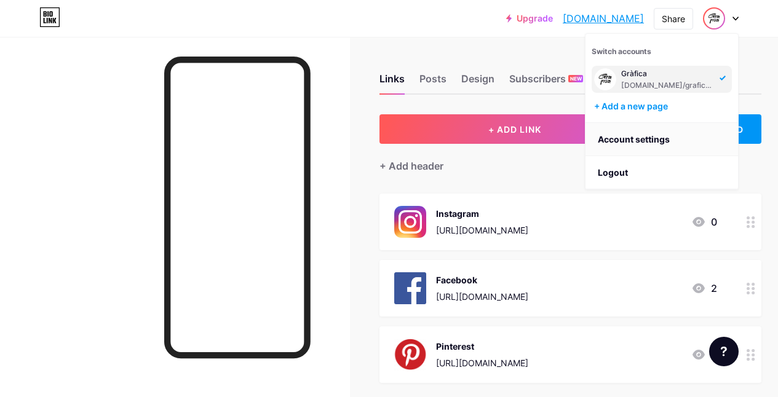
click at [639, 140] on link "Account settings" at bounding box center [662, 139] width 153 height 33
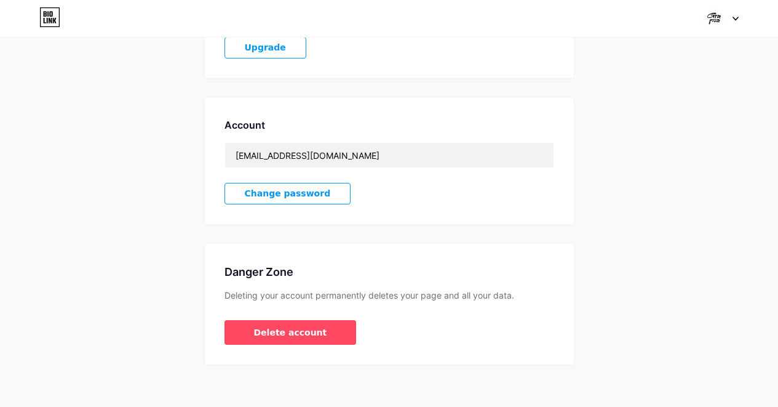
scroll to position [279, 0]
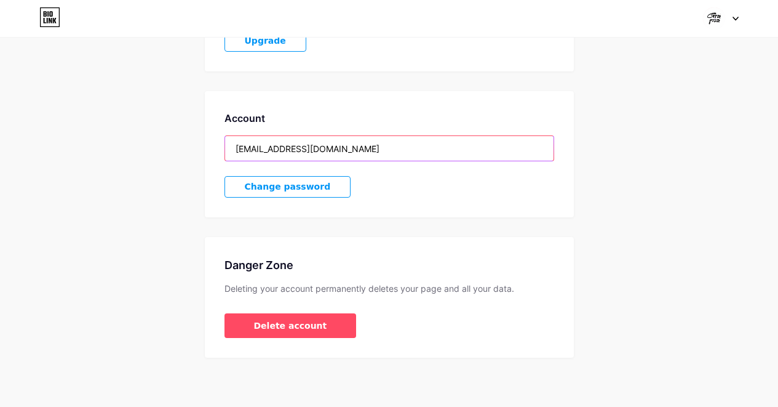
drag, startPoint x: 341, startPoint y: 151, endPoint x: 285, endPoint y: 145, distance: 56.3
click at [268, 151] on input "[EMAIL_ADDRESS][DOMAIN_NAME]" at bounding box center [389, 148] width 329 height 25
drag, startPoint x: 355, startPoint y: 151, endPoint x: 236, endPoint y: 152, distance: 118.8
click at [236, 152] on input "[EMAIL_ADDRESS][DOMAIN_NAME]" at bounding box center [389, 148] width 329 height 25
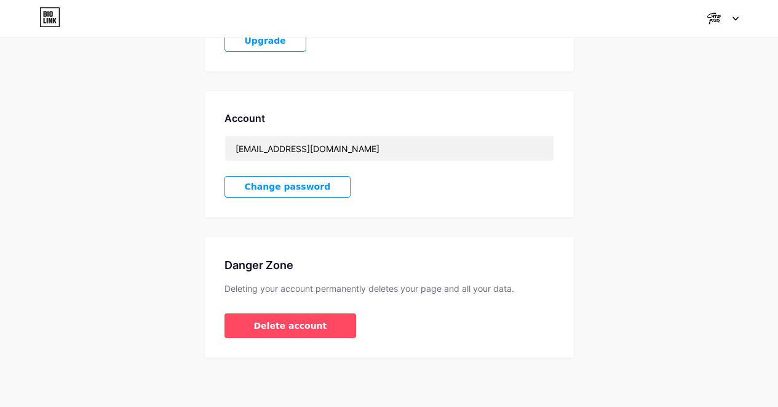
scroll to position [0, 0]
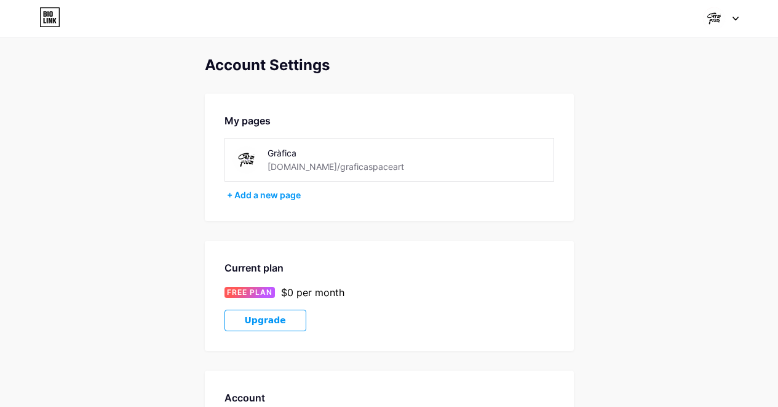
click at [357, 165] on div "bio.link/graficaspaceart" at bounding box center [336, 166] width 137 height 13
drag, startPoint x: 368, startPoint y: 167, endPoint x: 299, endPoint y: 167, distance: 68.9
click at [299, 167] on div "Gràfica bio.link/graficaspaceart" at bounding box center [351, 160] width 166 height 28
copy div "graficaspaceart"
